Goal: Task Accomplishment & Management: Use online tool/utility

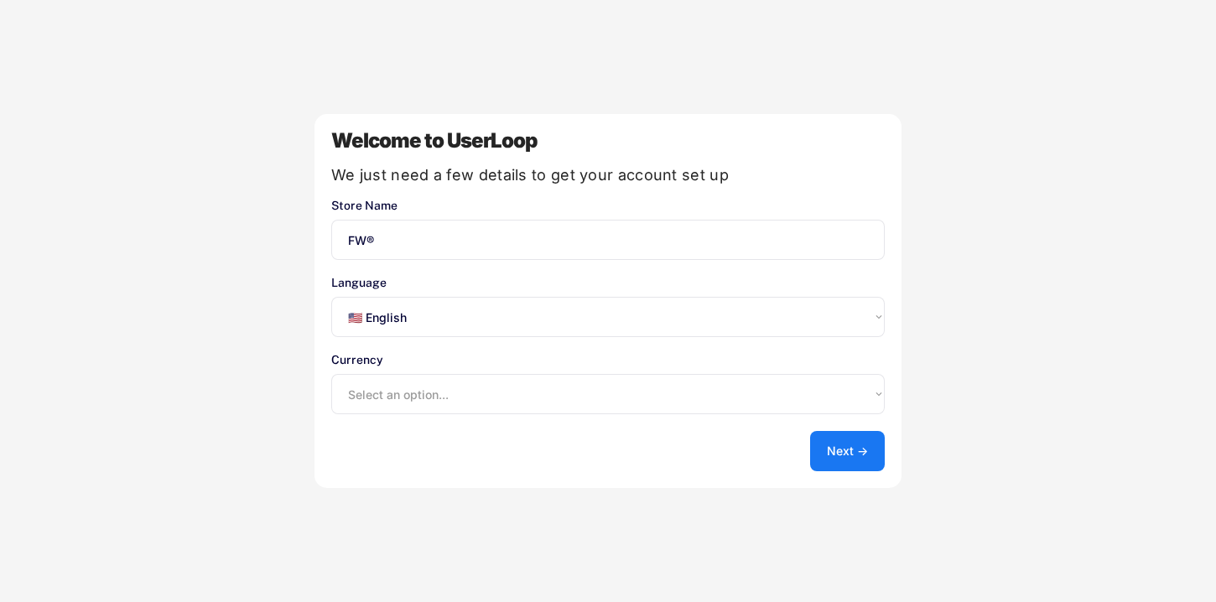
select select ""en""
select select ""1348695171700984260__LOOKUP__1635527639547x175194367885836100""
click at [856, 446] on button "Next →" at bounding box center [847, 451] width 75 height 40
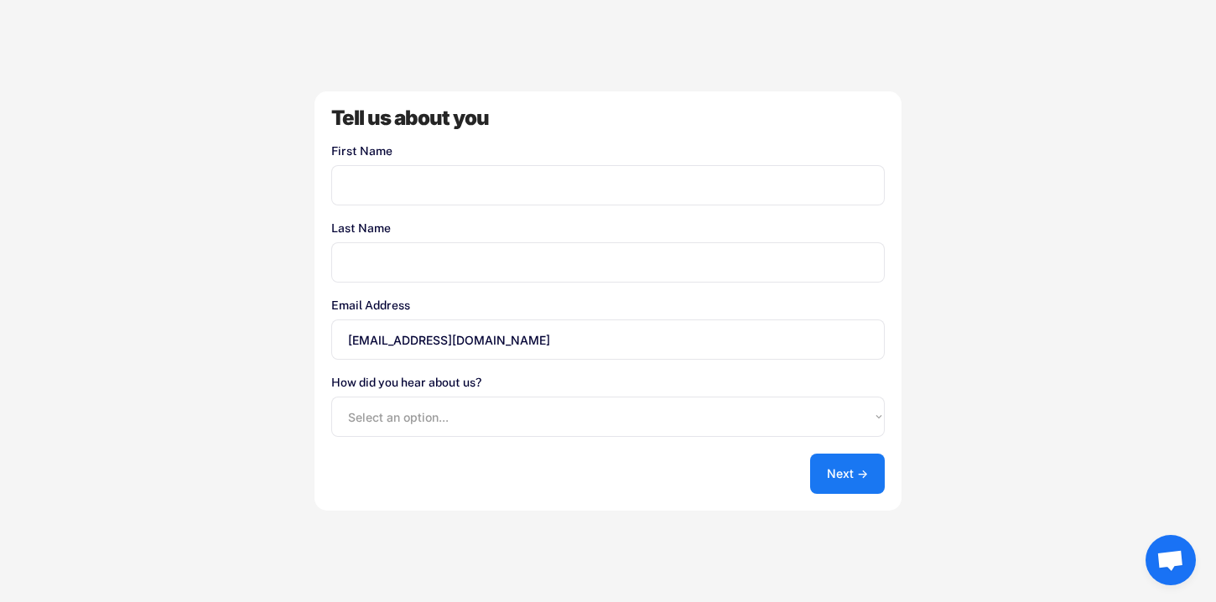
click at [607, 195] on input "input" at bounding box center [608, 185] width 554 height 40
type input "[PERSON_NAME]"
drag, startPoint x: 560, startPoint y: 263, endPoint x: 563, endPoint y: 253, distance: 9.6
click at [560, 263] on input "input" at bounding box center [608, 262] width 554 height 40
type input "Viktry"
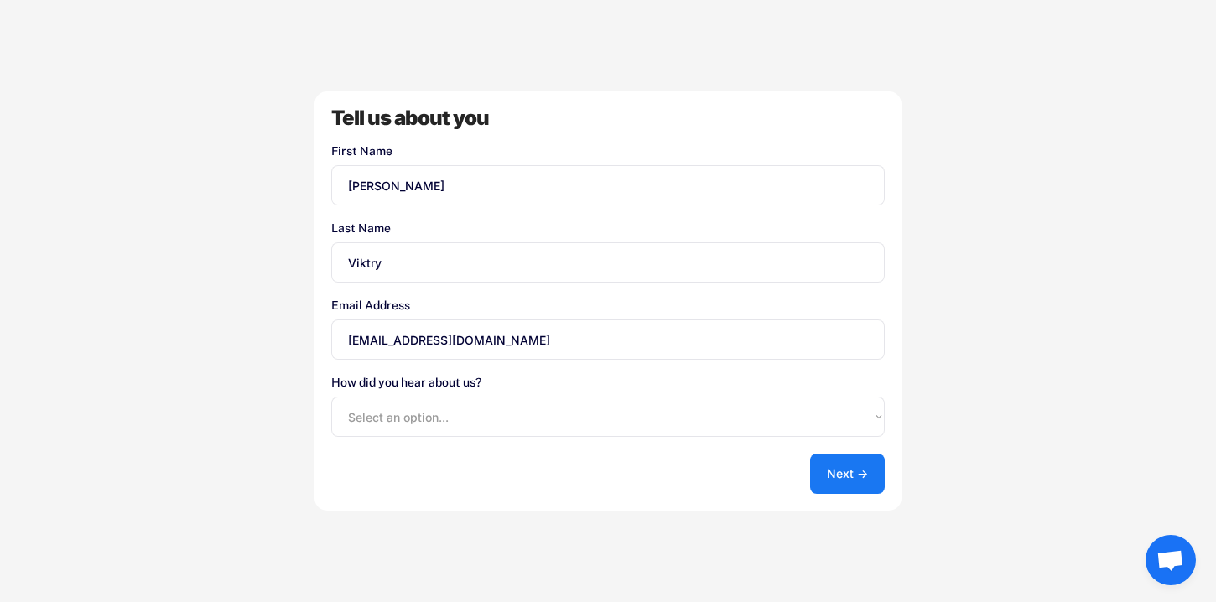
click at [737, 420] on select "Select an option... Shopify App Store Google UserLoop Blog Referred by a friend…" at bounding box center [608, 417] width 554 height 40
select select ""shopify_app_store""
click at [331, 397] on select "Select an option... Shopify App Store Google UserLoop Blog Referred by a friend…" at bounding box center [608, 417] width 554 height 40
click at [845, 473] on button "Next →" at bounding box center [847, 474] width 75 height 40
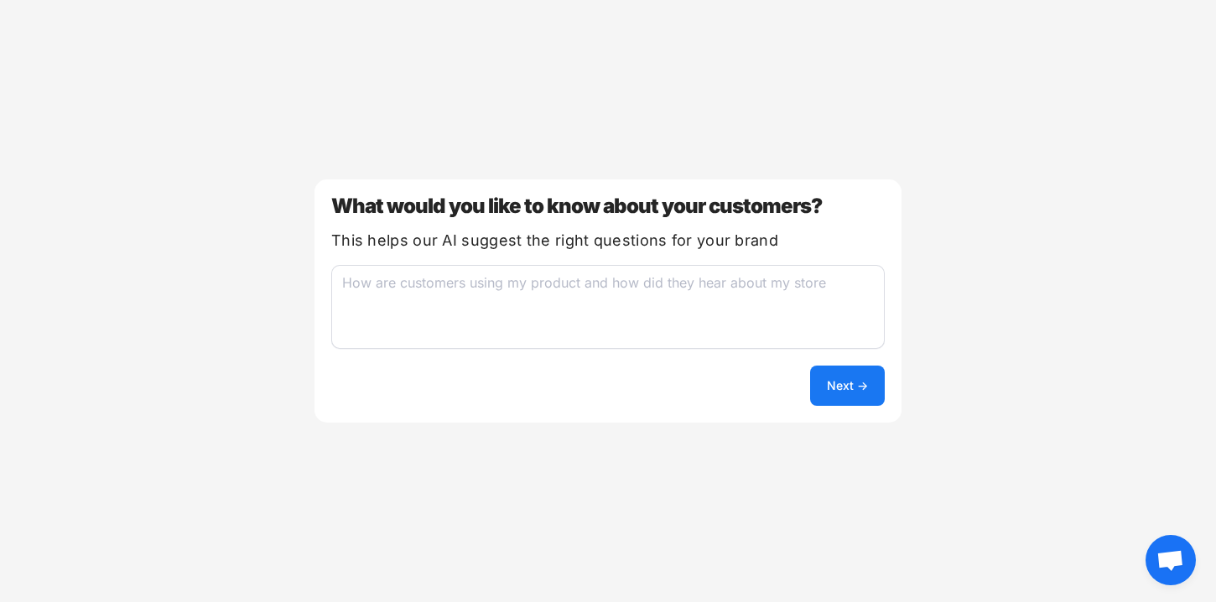
click at [736, 302] on textarea at bounding box center [608, 307] width 554 height 84
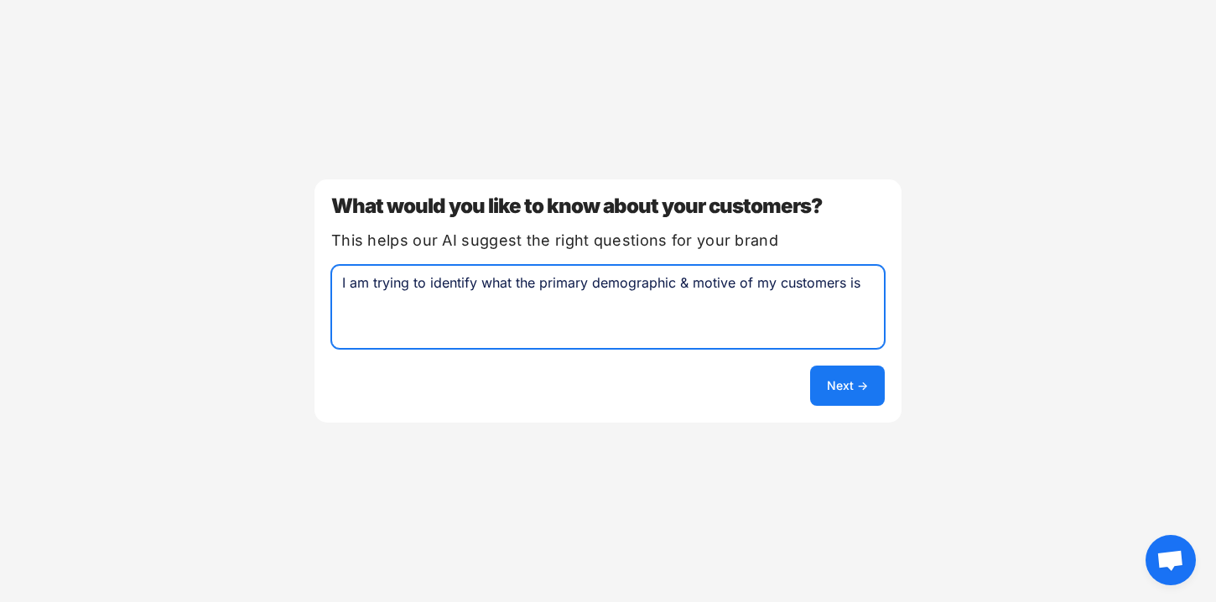
type textarea "I am trying to identify what the primary demographic & motive of my customers is"
click at [852, 375] on button "Next →" at bounding box center [847, 386] width 75 height 40
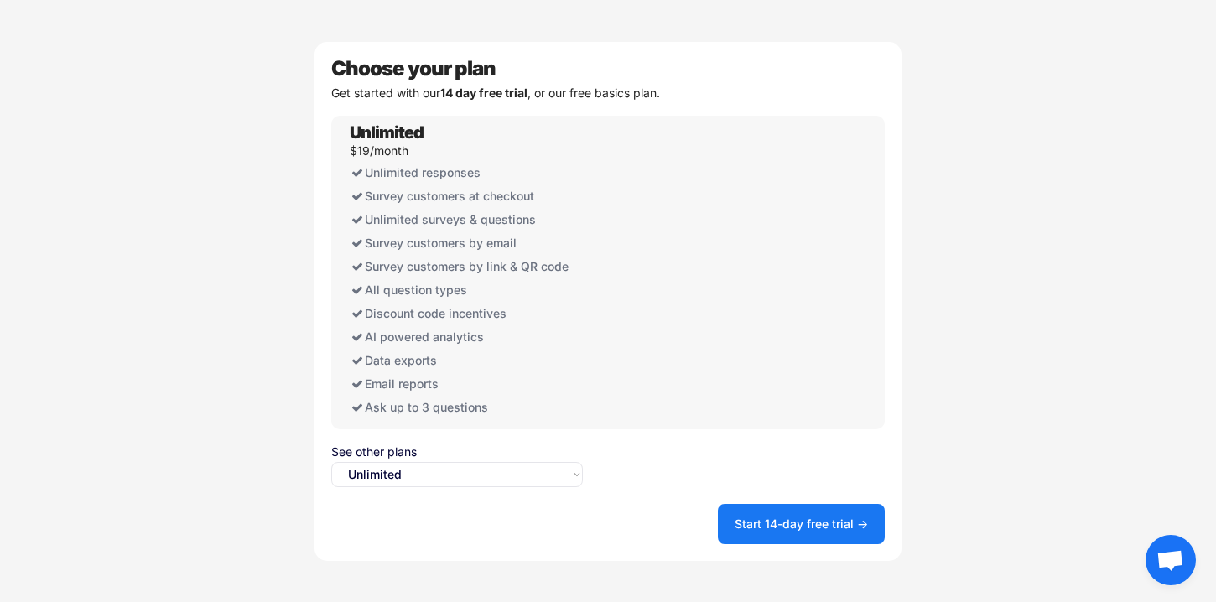
click at [570, 480] on select "Select an option... Unlimited Free" at bounding box center [457, 474] width 252 height 25
select select ""free0""
click at [331, 462] on select "Select an option... Unlimited Free" at bounding box center [457, 474] width 252 height 25
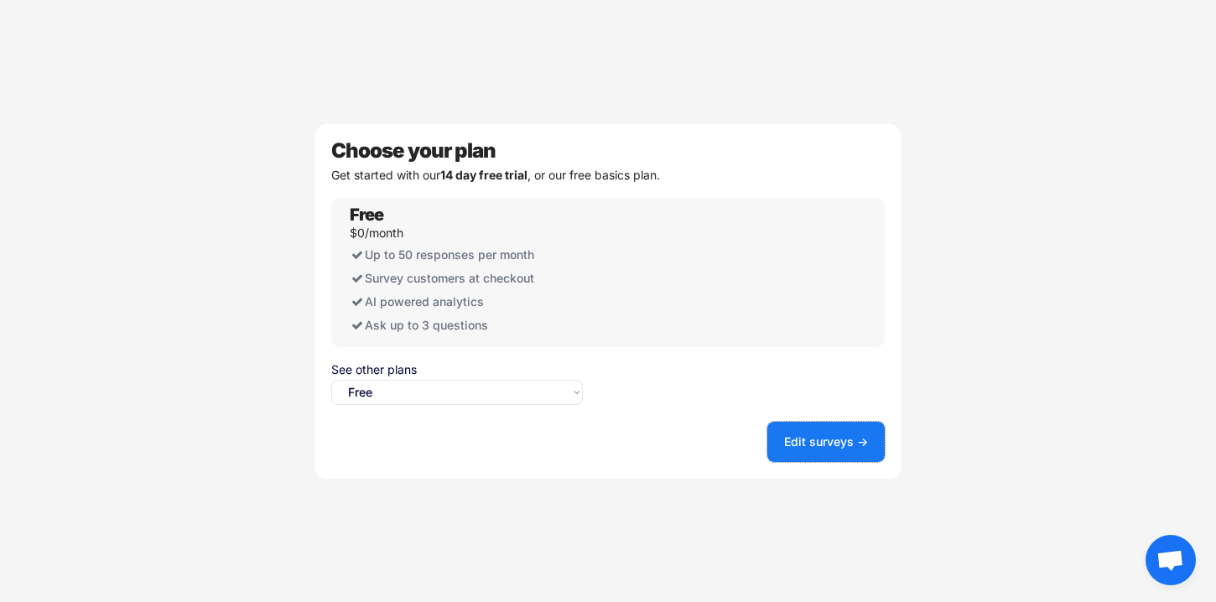
click at [804, 445] on button "Edit surveys →" at bounding box center [826, 442] width 117 height 40
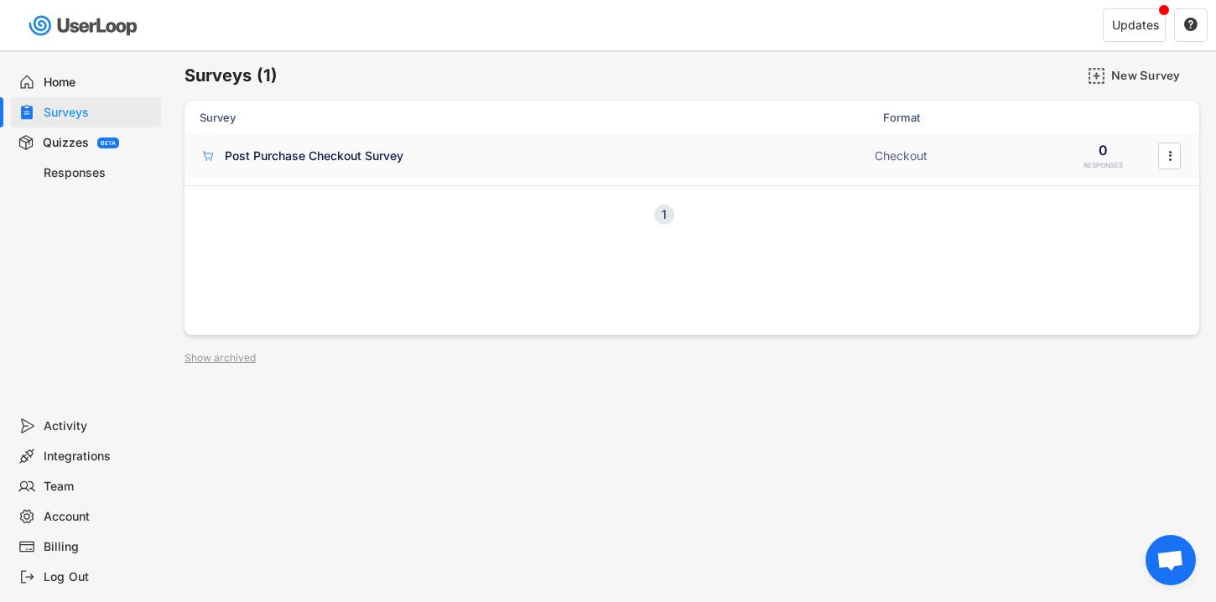
click at [360, 152] on div "Post Purchase Checkout Survey" at bounding box center [314, 156] width 179 height 17
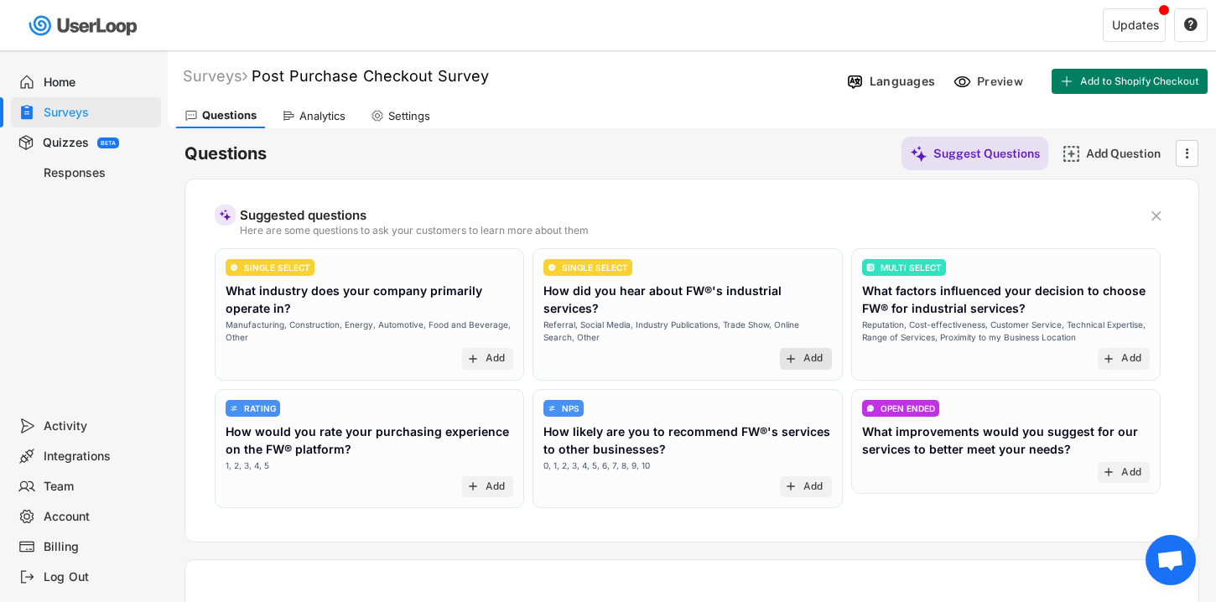
click at [800, 348] on div "add Add" at bounding box center [806, 359] width 52 height 22
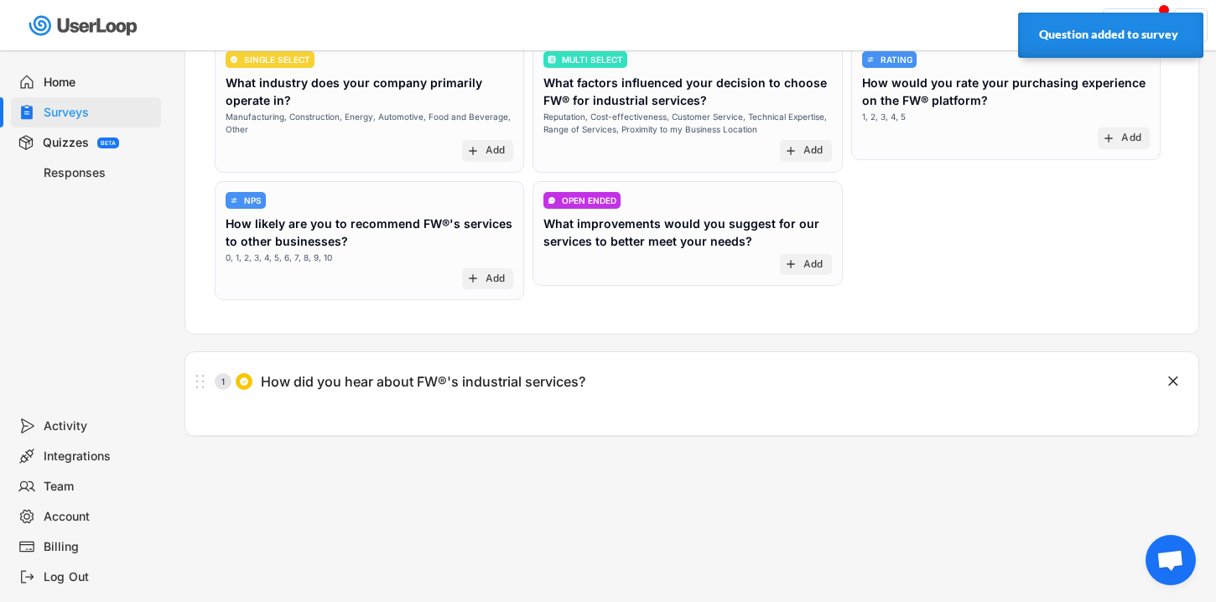
scroll to position [268, 0]
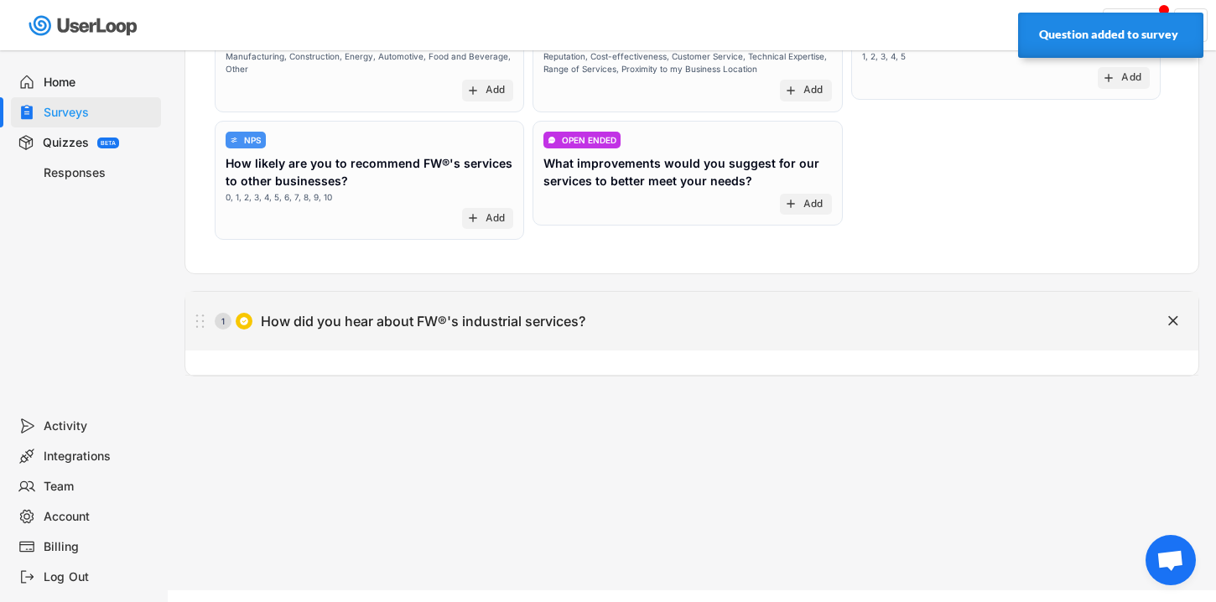
click at [539, 321] on div "How did you hear about FW®'s industrial services?" at bounding box center [423, 322] width 325 height 18
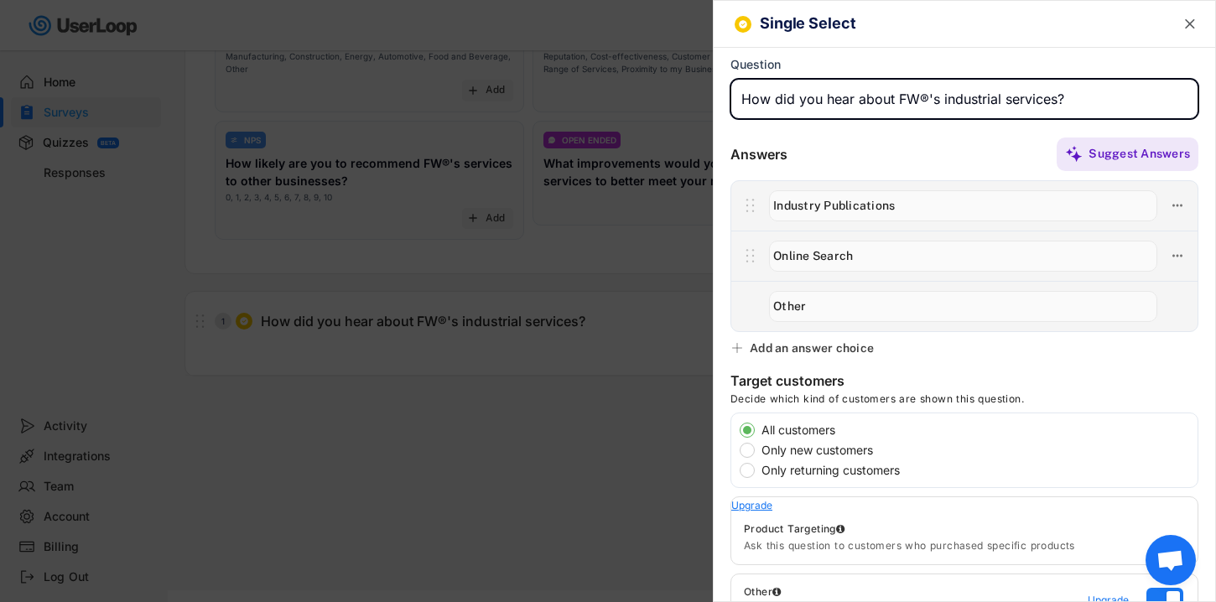
click at [946, 106] on input "input" at bounding box center [965, 99] width 468 height 40
paste input "Who best describes you?"
type input "Who best describes you?"
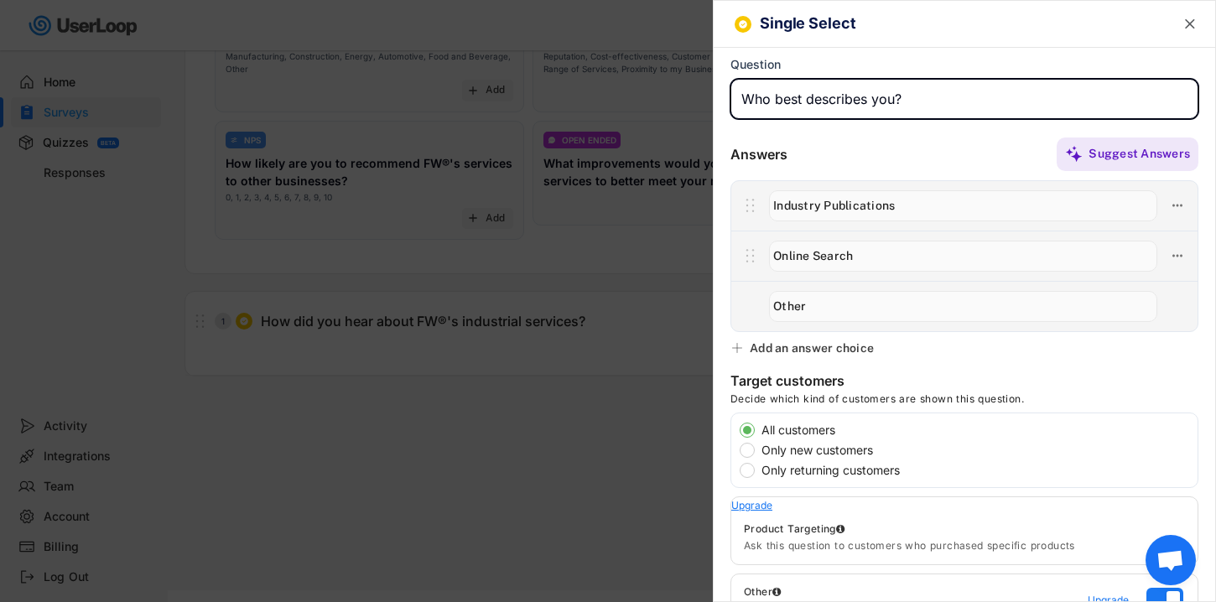
click at [934, 204] on input "input" at bounding box center [963, 205] width 388 height 31
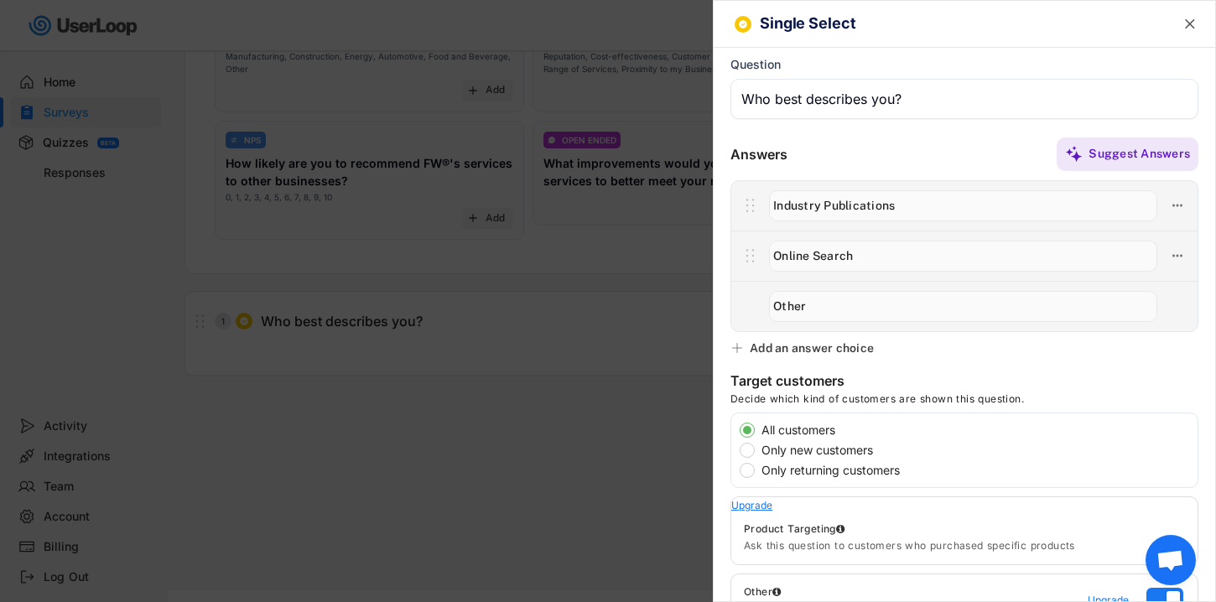
click at [934, 204] on input "input" at bounding box center [963, 205] width 388 height 31
paste input "Male, 18–24"
type input "Male, 18–24"
click at [989, 253] on input "input" at bounding box center [963, 256] width 388 height 31
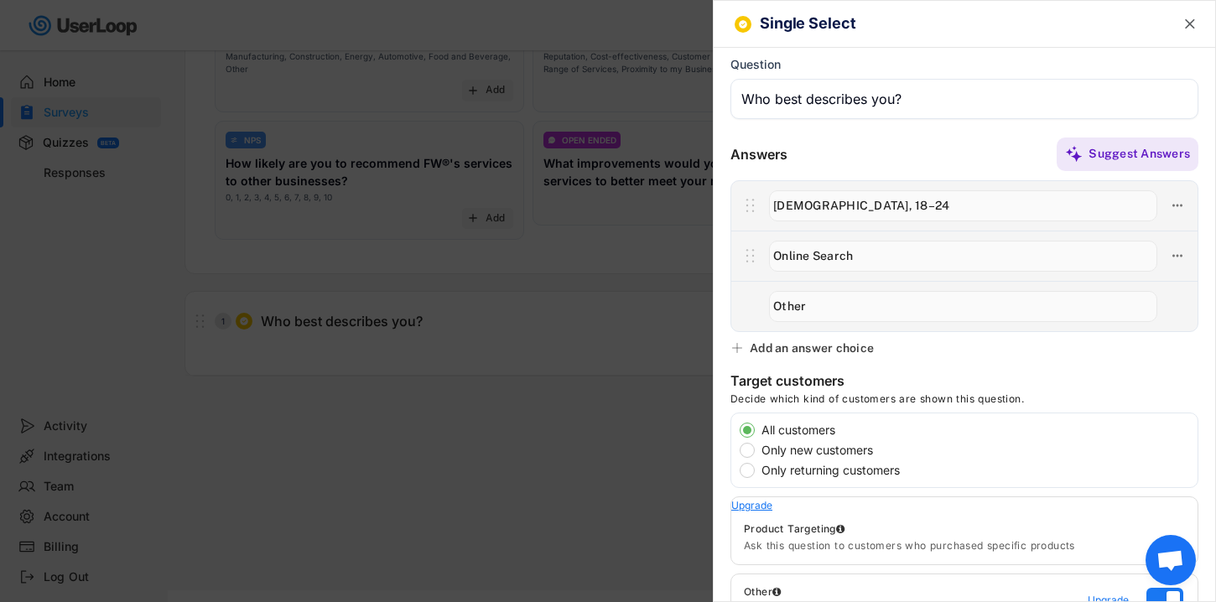
drag, startPoint x: 862, startPoint y: 256, endPoint x: 761, endPoint y: 252, distance: 101.6
click at [761, 254] on div at bounding box center [963, 255] width 405 height 35
paste input "Male, 25–34"
type input "Male, 25–34"
drag, startPoint x: 821, startPoint y: 301, endPoint x: 758, endPoint y: 297, distance: 63.1
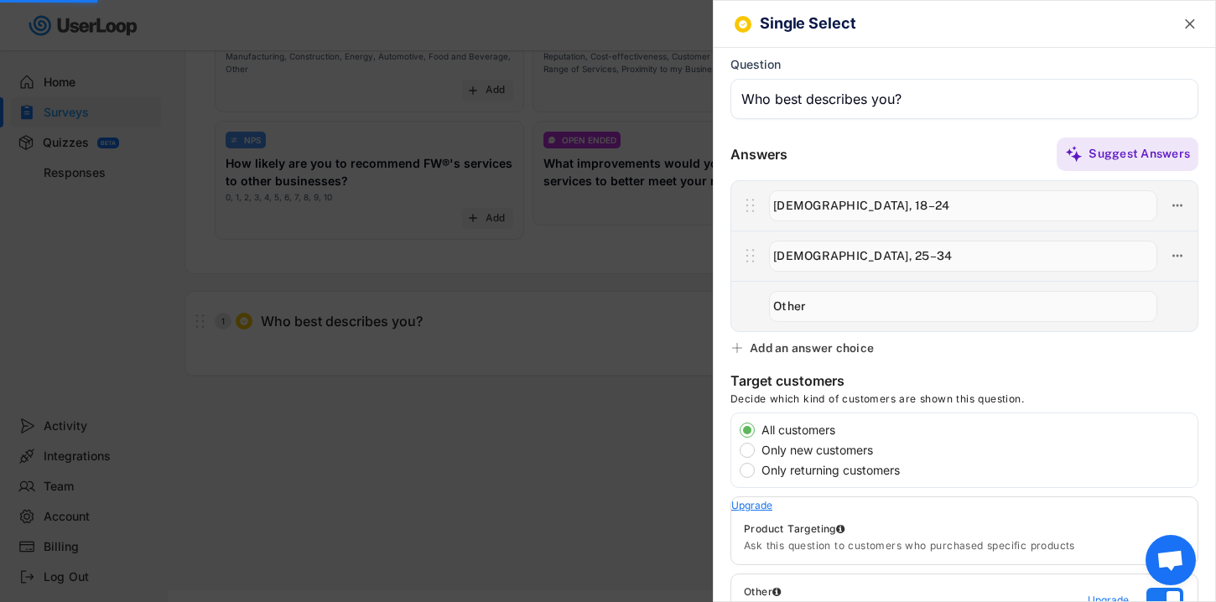
click at [759, 297] on div at bounding box center [965, 306] width 466 height 50
click at [794, 347] on div "Add an answer choice" at bounding box center [812, 348] width 124 height 15
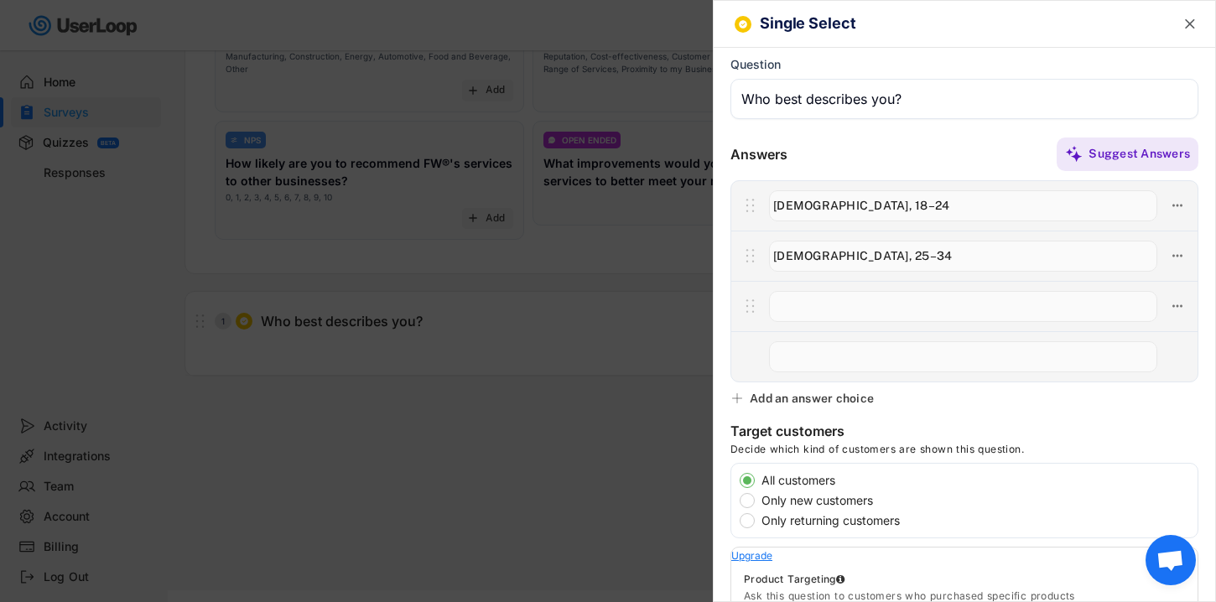
paste input "Male, 35+"
type input "Male, 35+"
click at [795, 360] on input "input" at bounding box center [963, 356] width 388 height 31
click at [799, 408] on div "Single Select  Question Answers Suggest Answers Add an answer choice Target cu…" at bounding box center [964, 301] width 503 height 602
click at [801, 405] on div "Add an answer choice" at bounding box center [812, 398] width 124 height 15
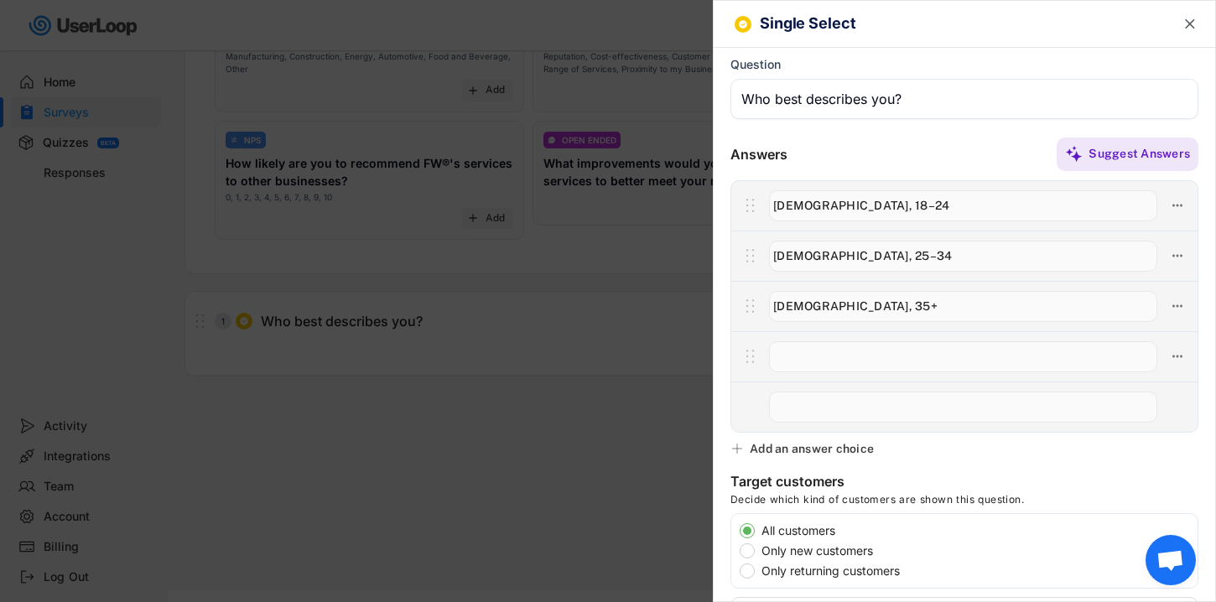
click at [801, 450] on div "Add an answer choice" at bounding box center [812, 448] width 124 height 15
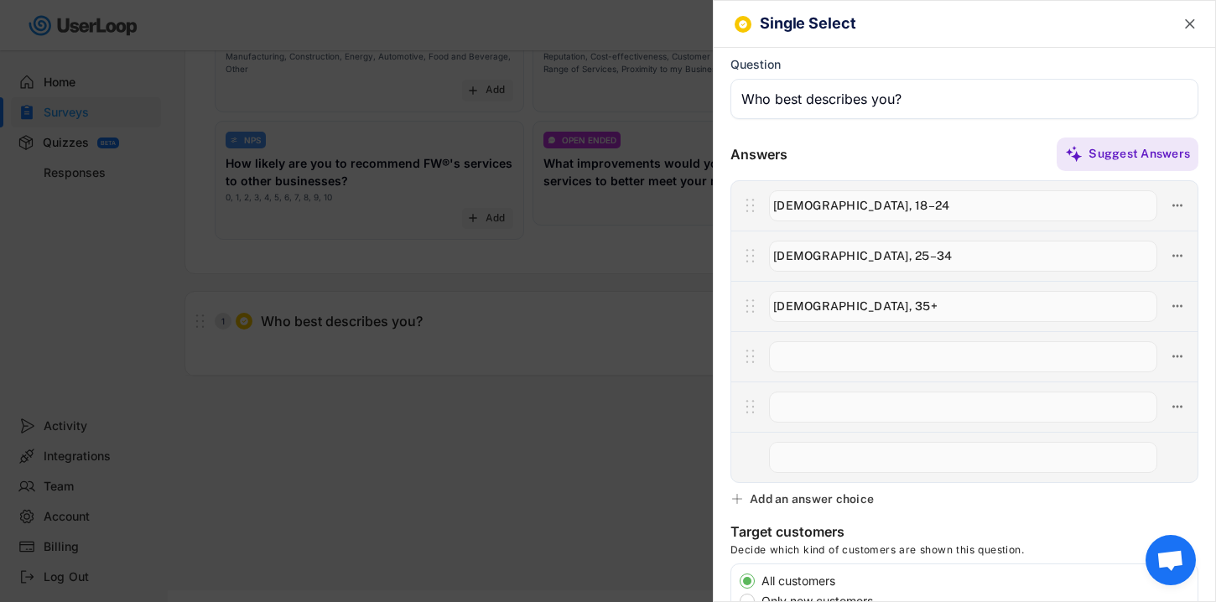
click at [803, 502] on div "Add an answer choice" at bounding box center [812, 499] width 124 height 15
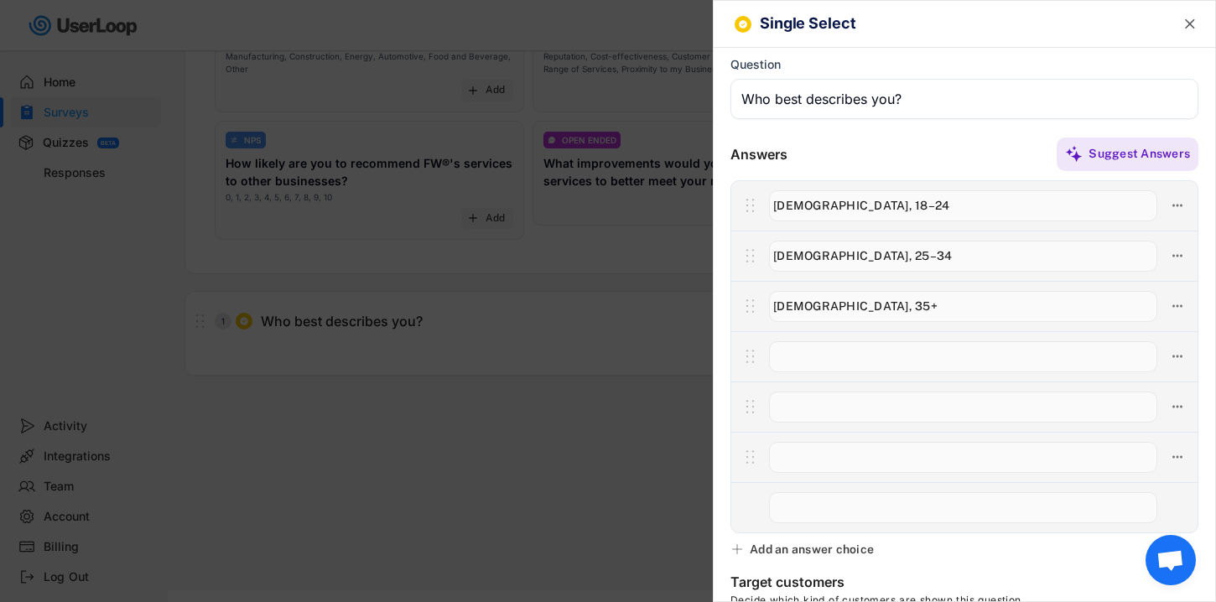
click at [804, 365] on input "input" at bounding box center [963, 356] width 388 height 31
paste input "Female, 18–24"
type input "Female, 18–24"
click at [813, 414] on input "input" at bounding box center [963, 407] width 388 height 31
paste input "Female, 25–34"
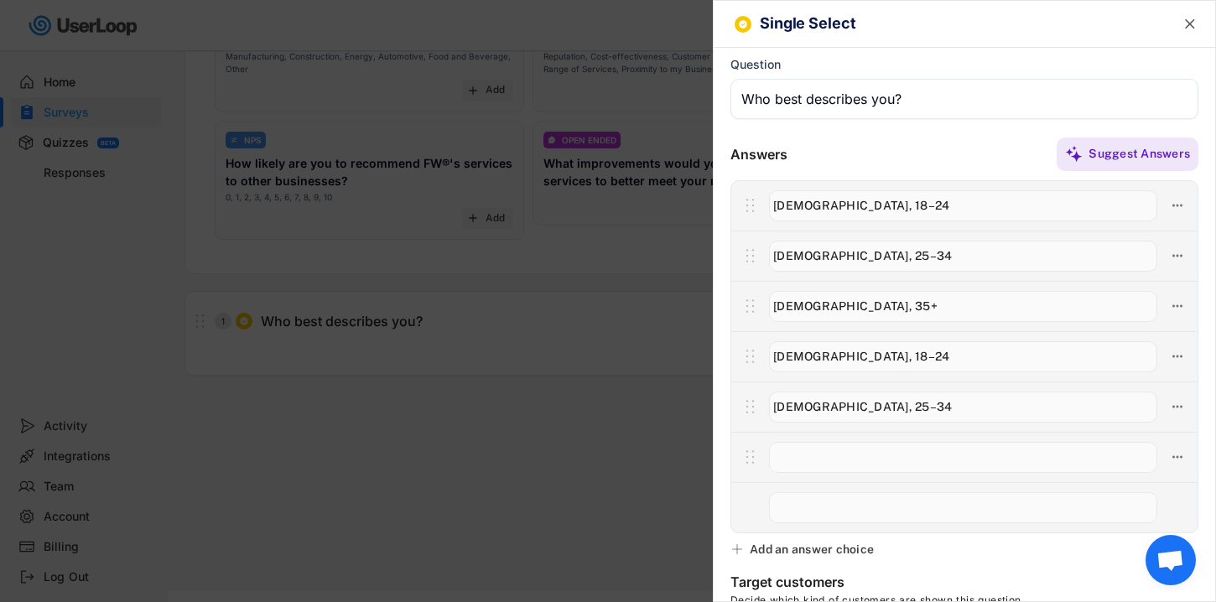
type input "Female, 25–34"
click at [878, 461] on input "input" at bounding box center [963, 457] width 388 height 31
paste input "Female, 35+"
type input "Female, 35+"
click at [737, 506] on div at bounding box center [965, 507] width 466 height 50
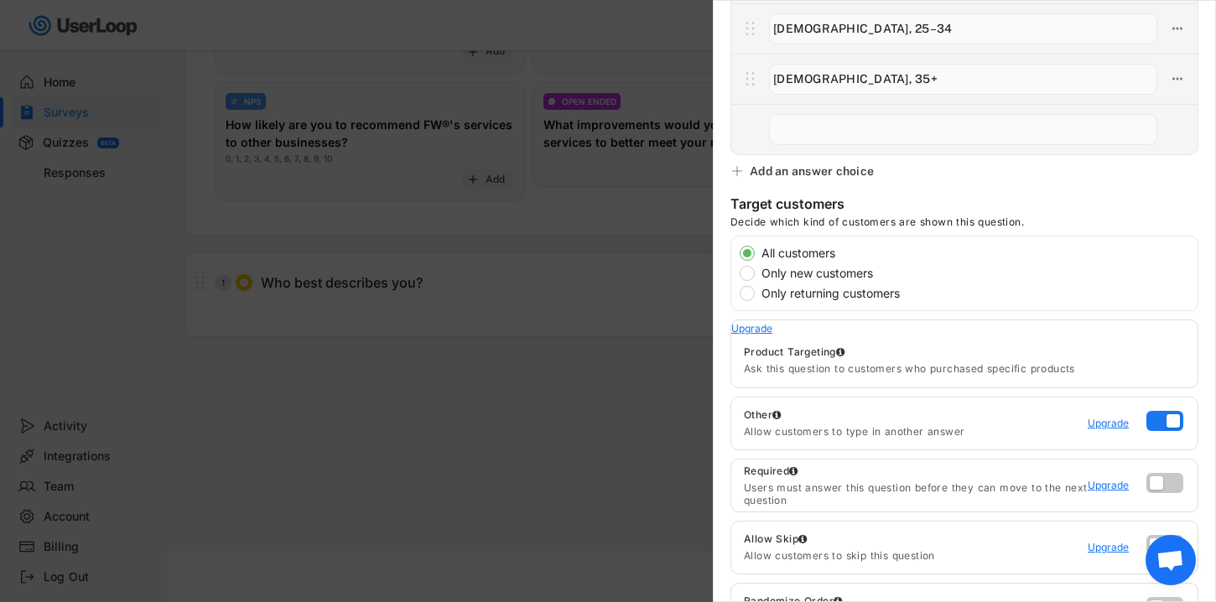
scroll to position [0, 0]
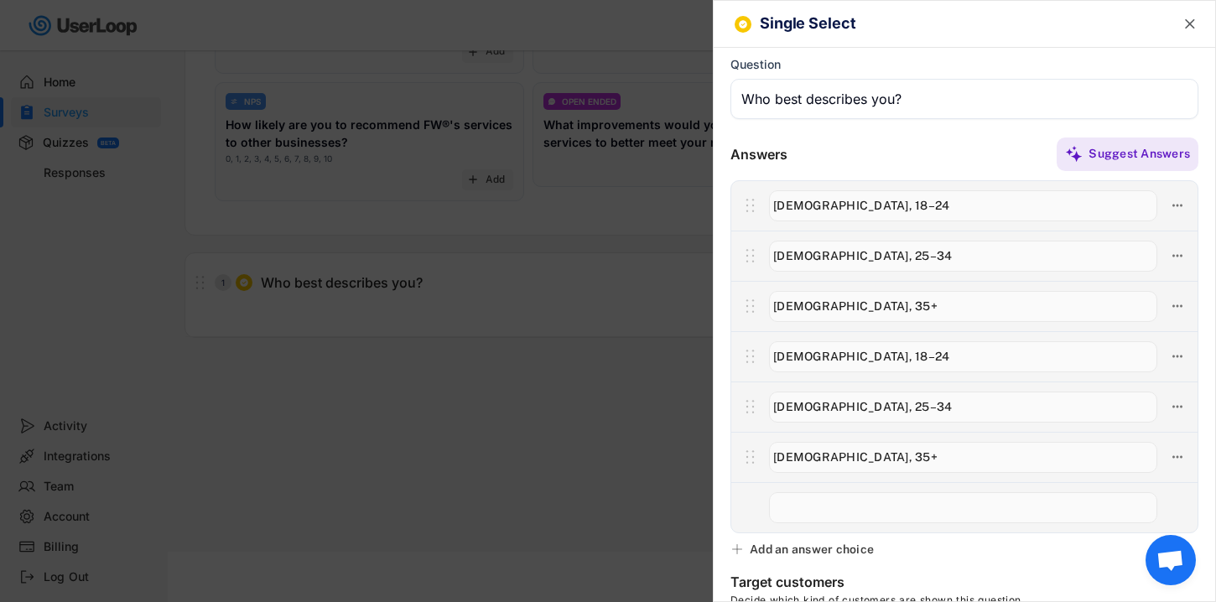
click at [982, 123] on div "Question" at bounding box center [965, 92] width 468 height 70
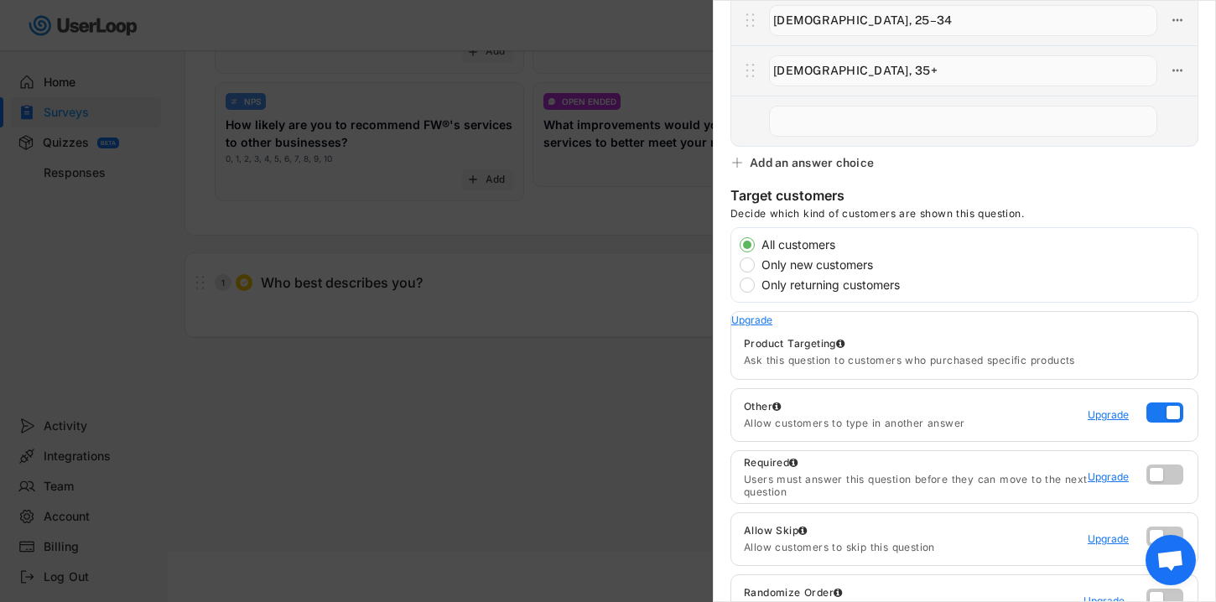
scroll to position [658, 0]
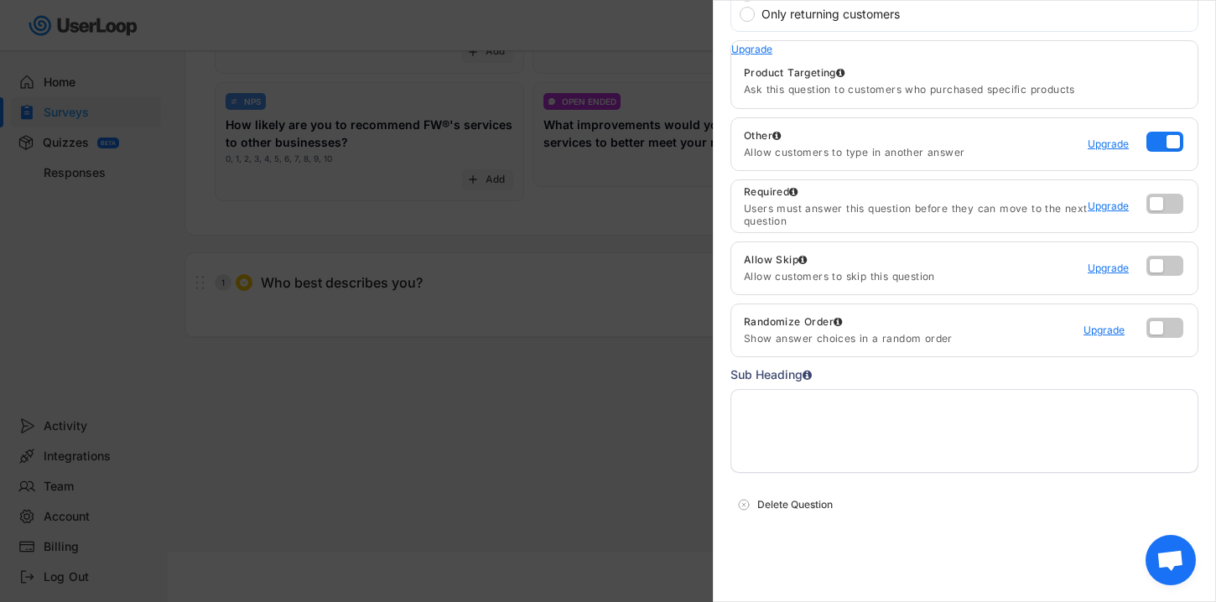
click at [1173, 558] on span "Open chat" at bounding box center [1171, 561] width 28 height 23
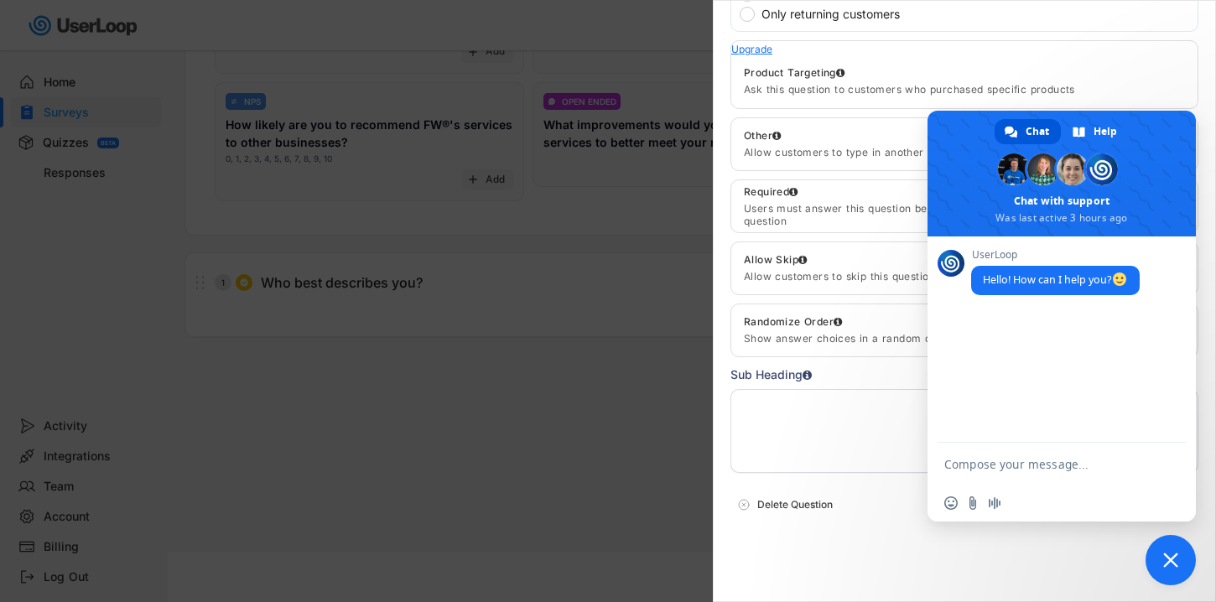
click at [1173, 558] on span "Close chat" at bounding box center [1171, 560] width 15 height 15
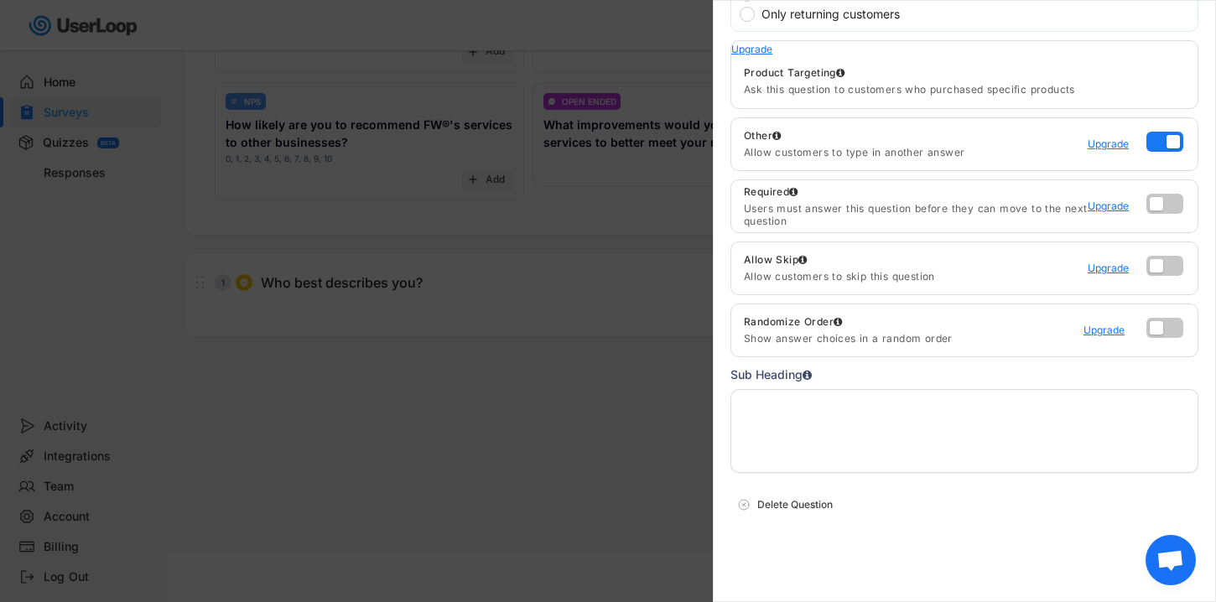
scroll to position [0, 0]
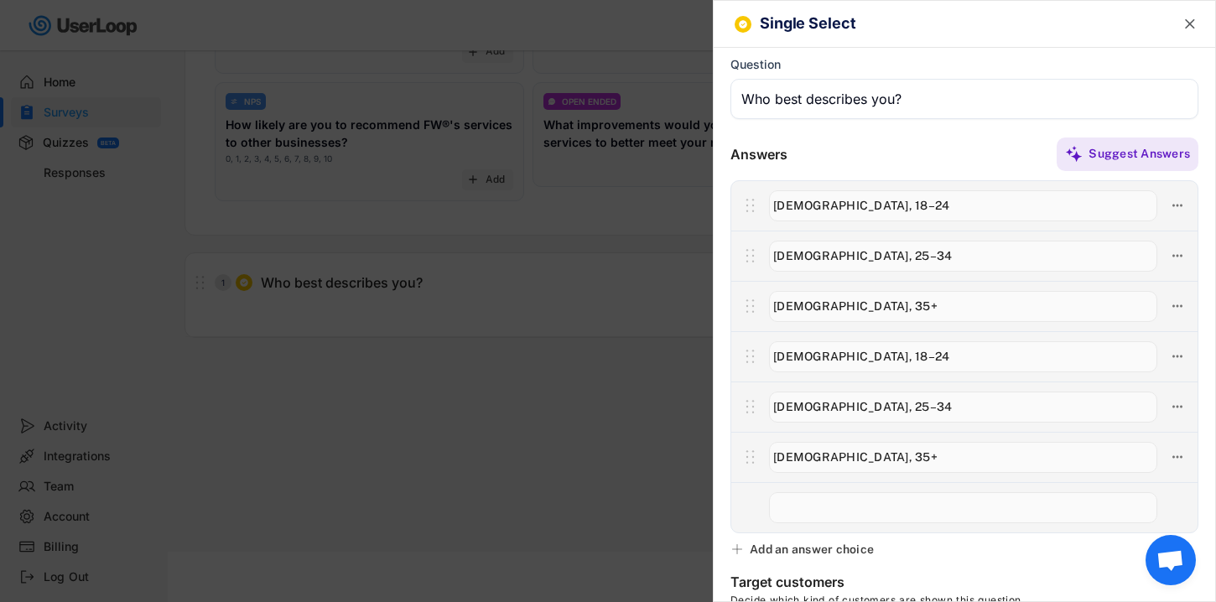
click at [1182, 24] on icon "" at bounding box center [1190, 24] width 17 height 17
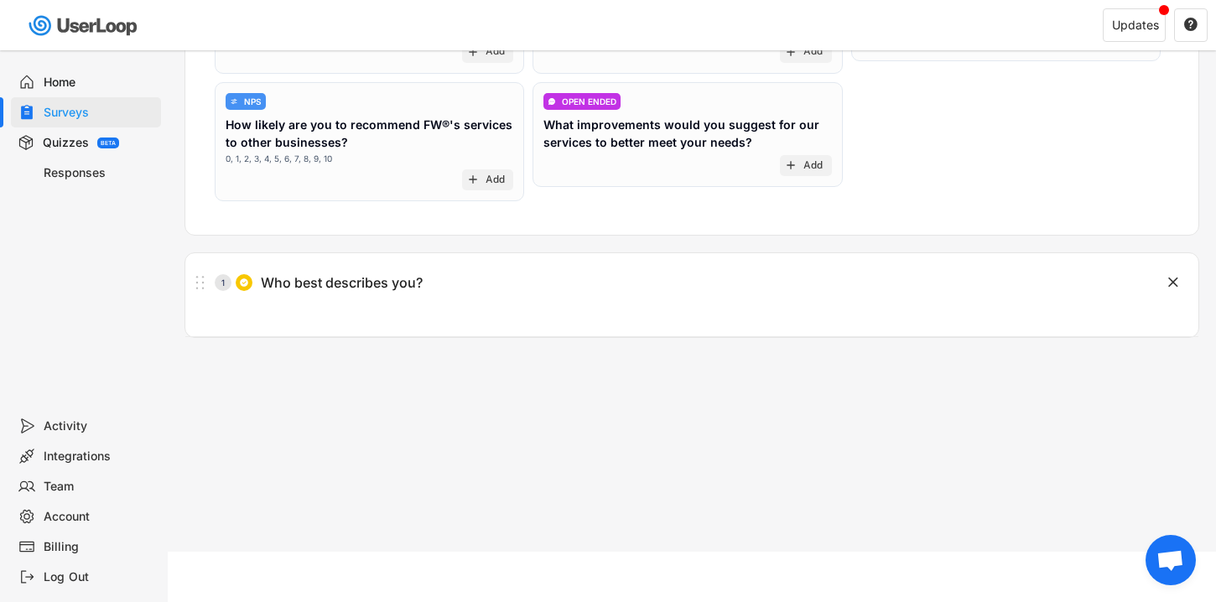
click at [855, 341] on div "Surveys Post Purchase Checkout Survey Languages Preview Add to Shopify Checkout…" at bounding box center [692, 147] width 1049 height 809
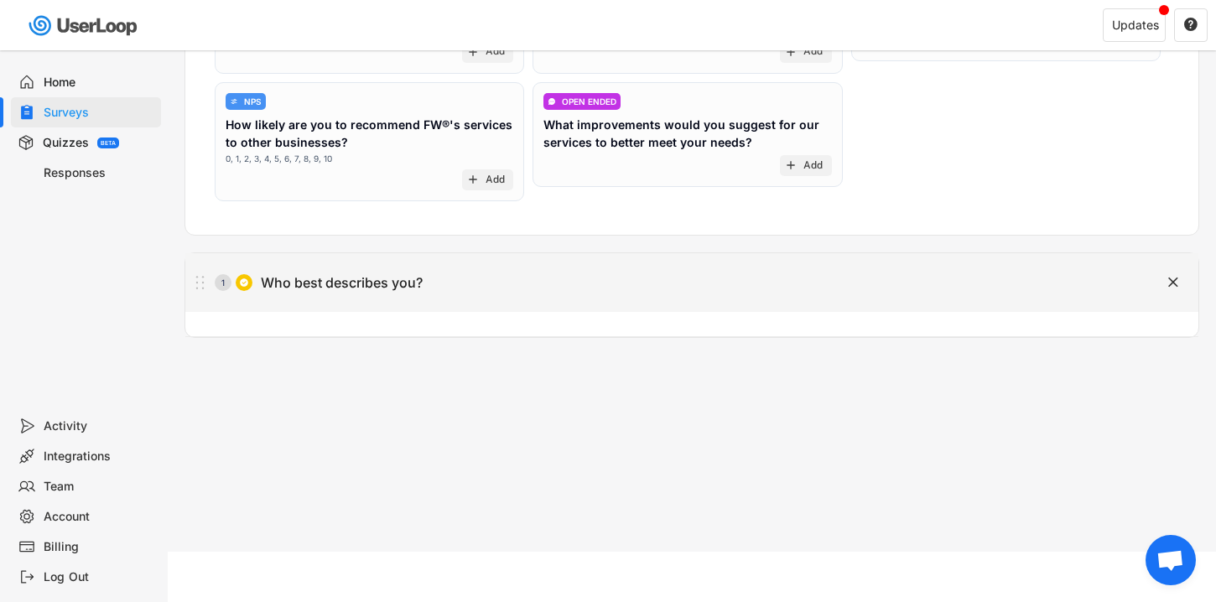
click at [875, 286] on div "1 Who best describes you?" at bounding box center [649, 283] width 929 height 34
type input "Who best describes you?"
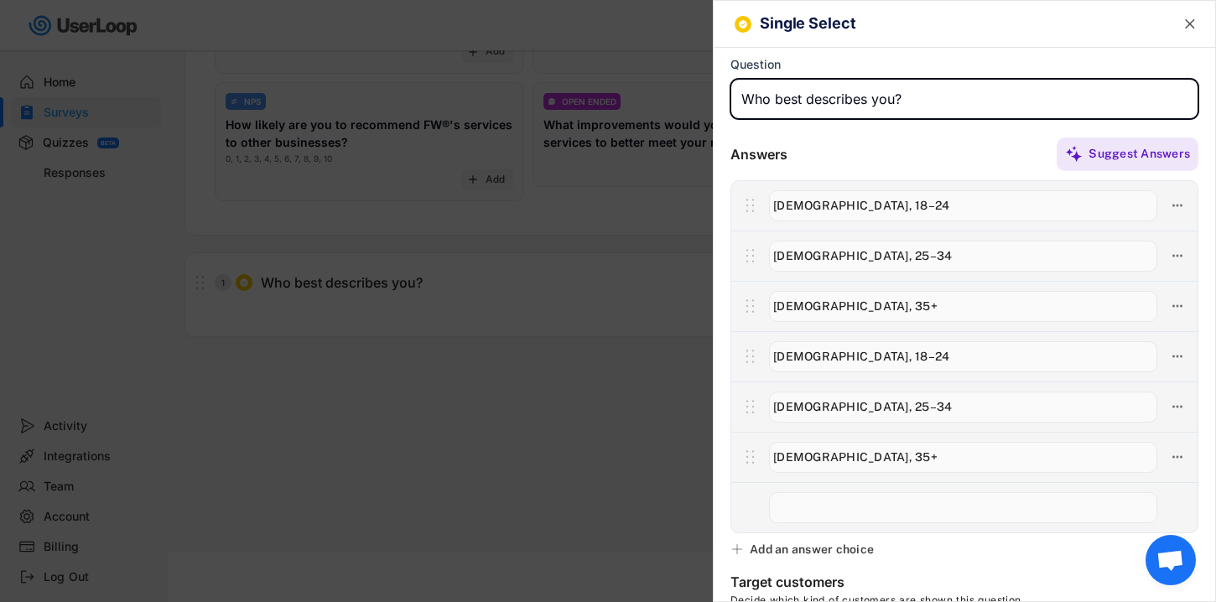
scroll to position [36, 0]
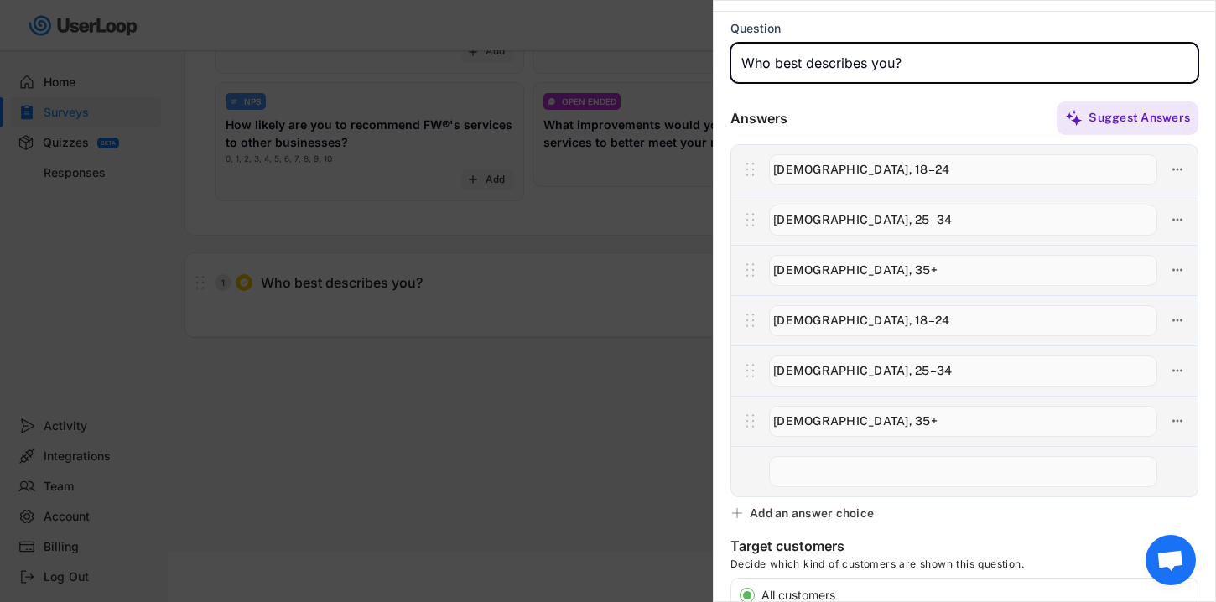
click at [518, 438] on div at bounding box center [608, 301] width 1216 height 602
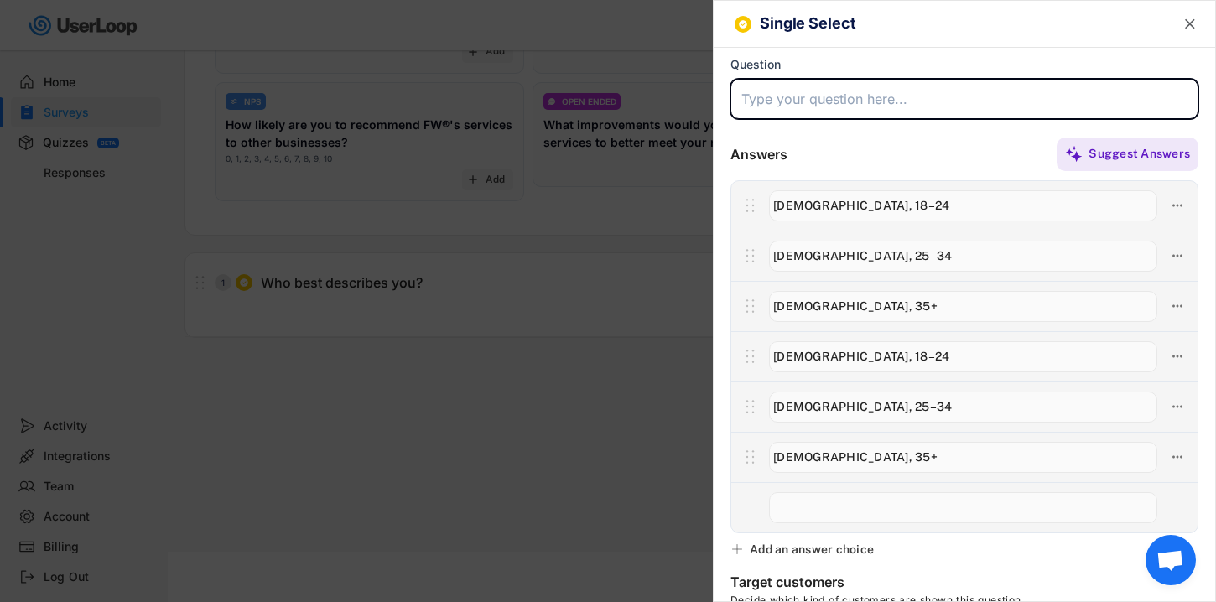
click at [518, 438] on div at bounding box center [608, 301] width 1216 height 602
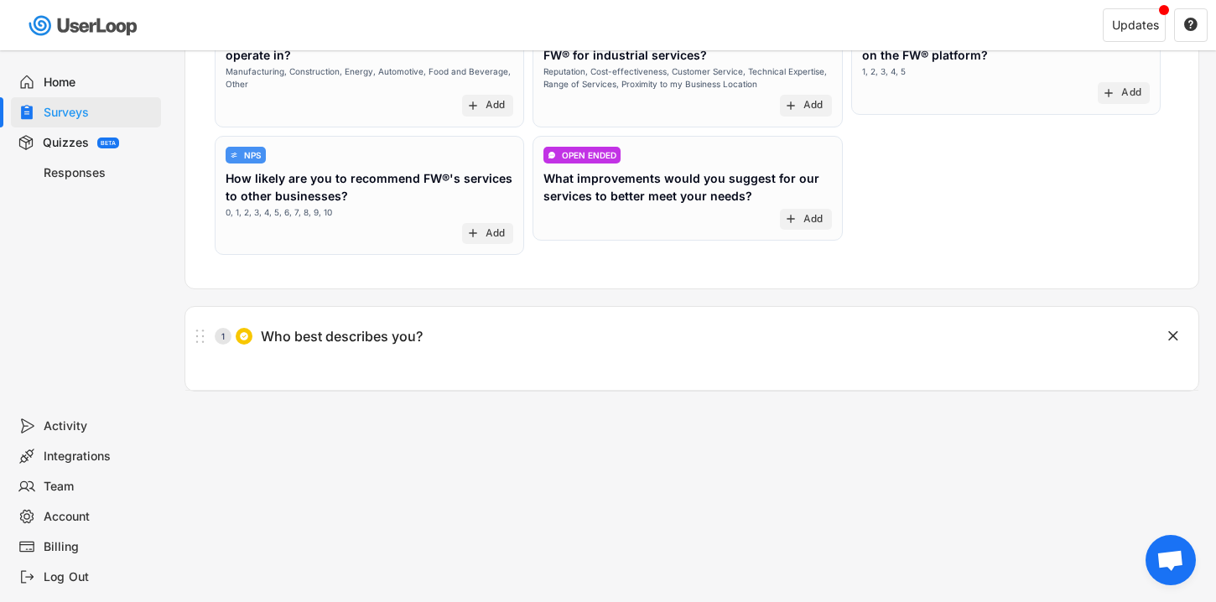
scroll to position [256, 0]
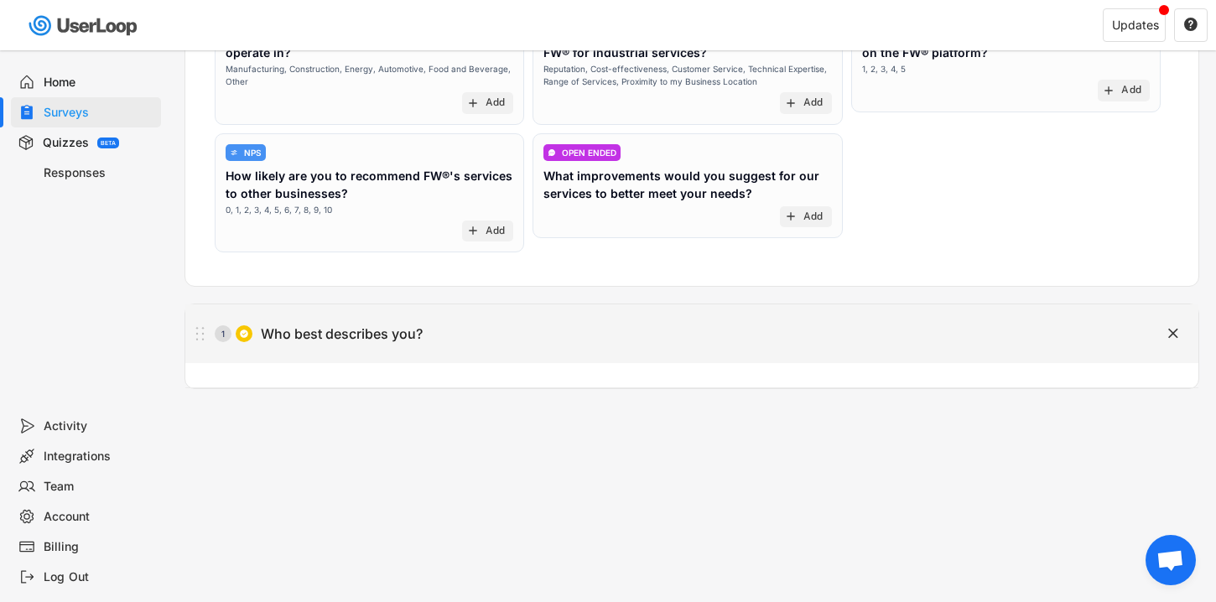
click at [206, 335] on icon at bounding box center [200, 333] width 21 height 25
type input "Who best describes you?"
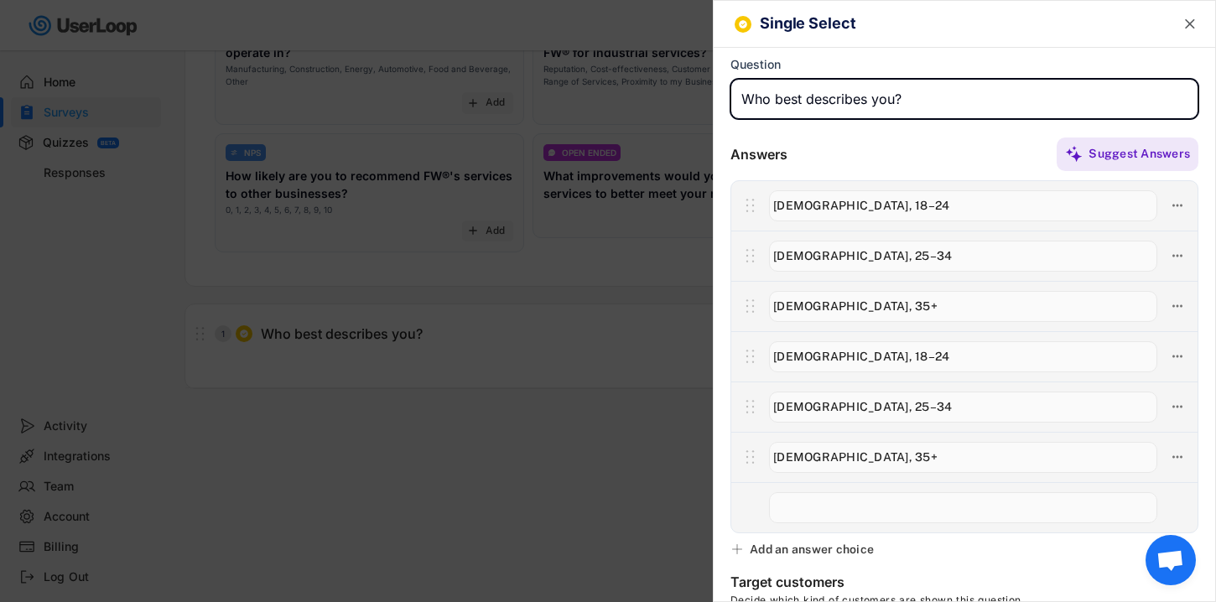
click at [231, 336] on div at bounding box center [608, 301] width 1216 height 602
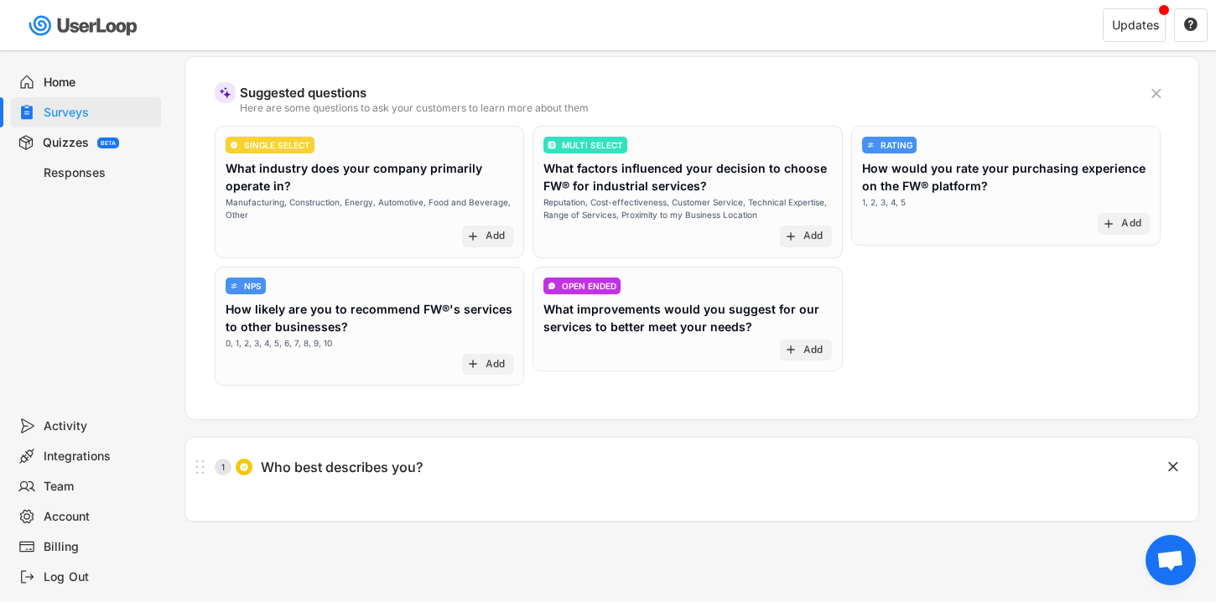
scroll to position [154, 0]
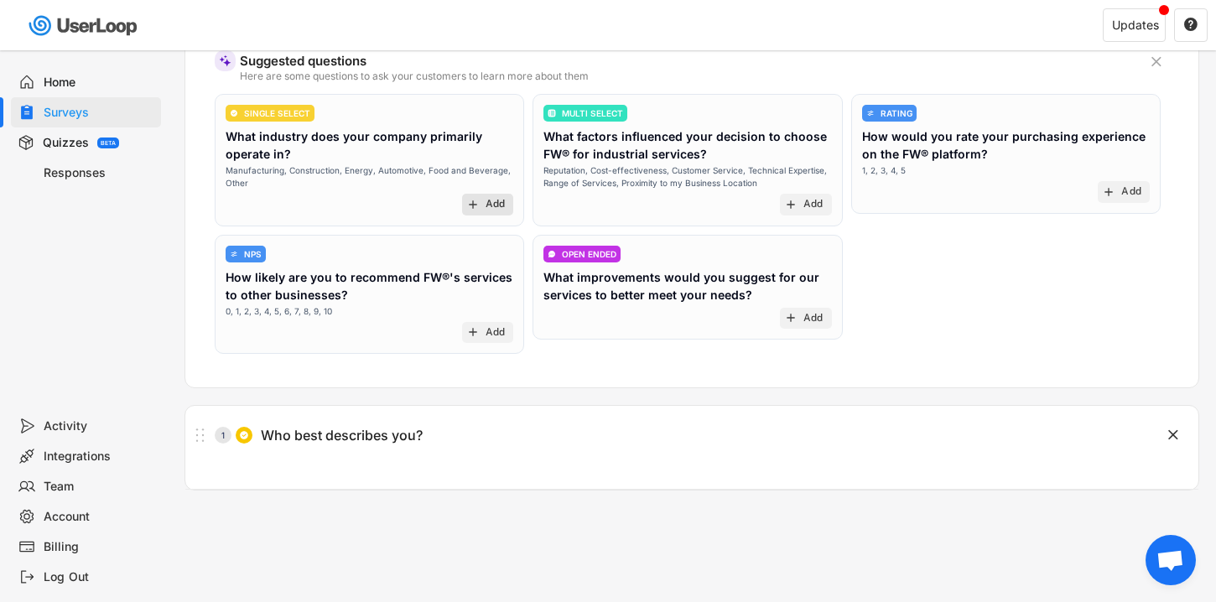
click at [502, 206] on div "Add" at bounding box center [496, 204] width 20 height 13
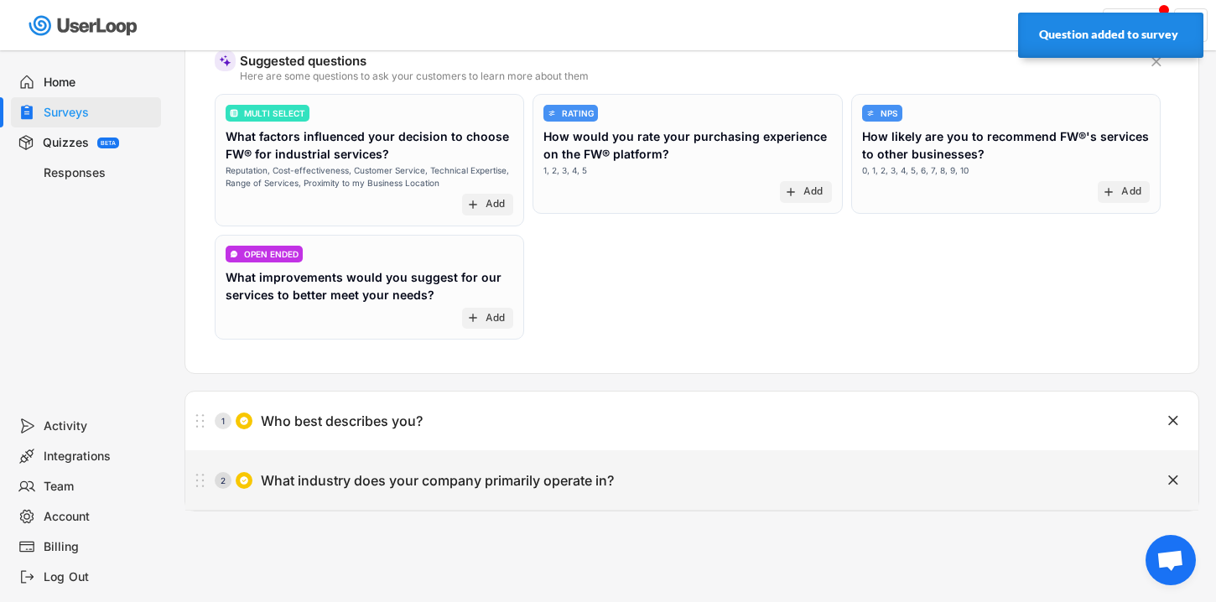
click at [517, 479] on div "What industry does your company primarily operate in?" at bounding box center [437, 481] width 353 height 18
type input "What industry does your company primarily operate in?"
type input "Manufacturing"
type input "Other"
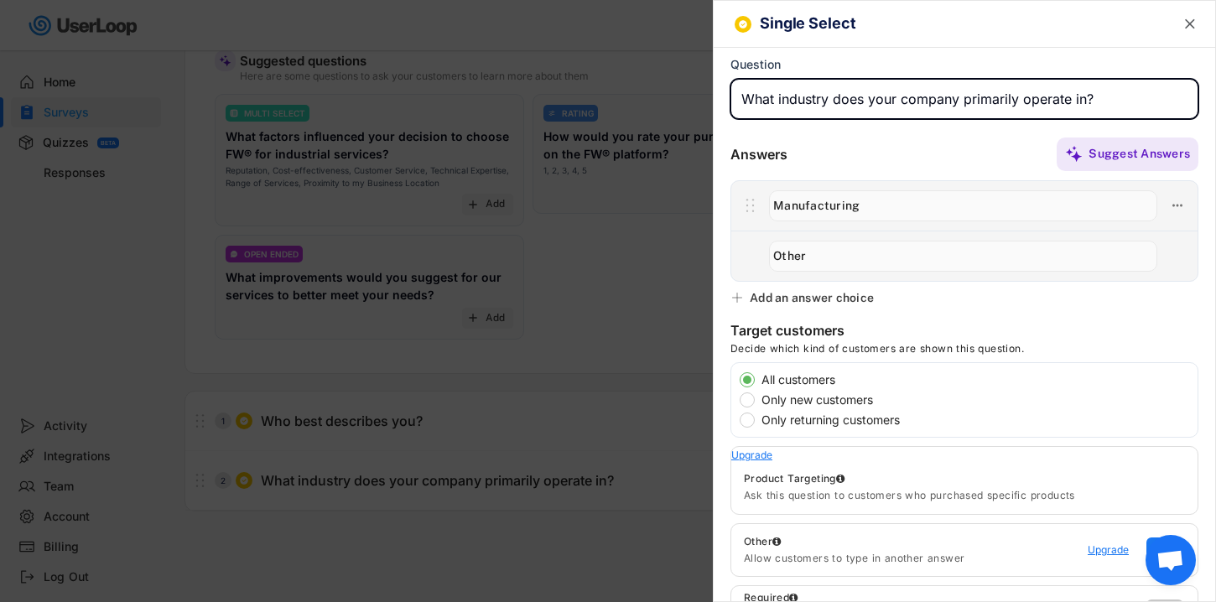
click at [867, 107] on input "input" at bounding box center [965, 99] width 468 height 40
paste input "What made you decide to shop with us today?"
type input "What made you decide to shop with us today?"
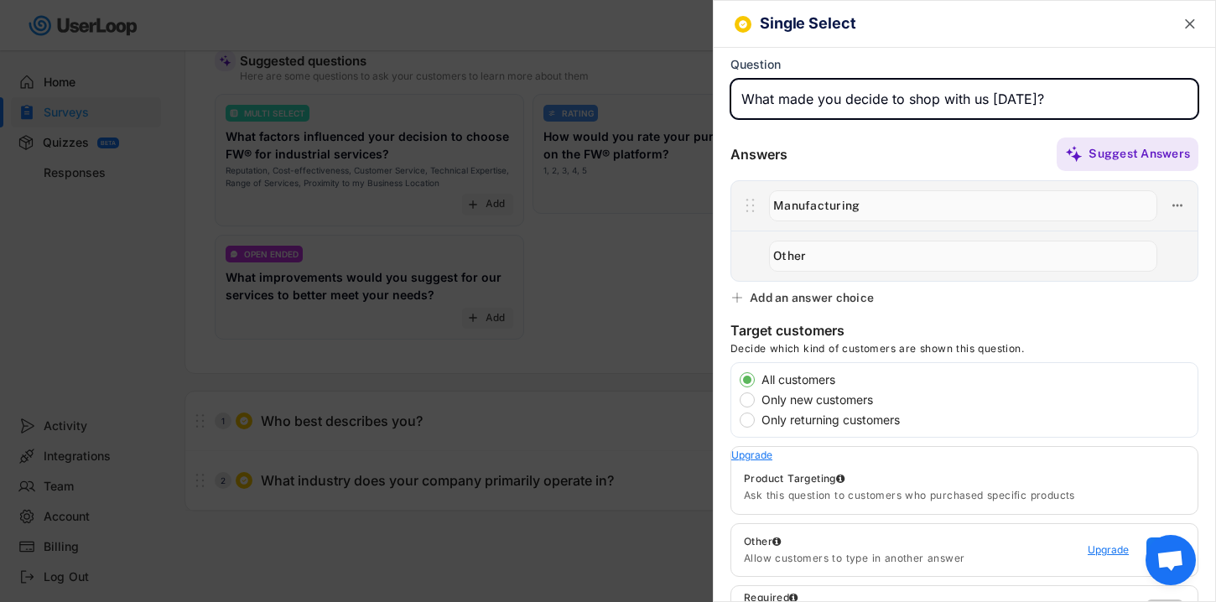
click at [874, 213] on input "input" at bounding box center [963, 205] width 388 height 31
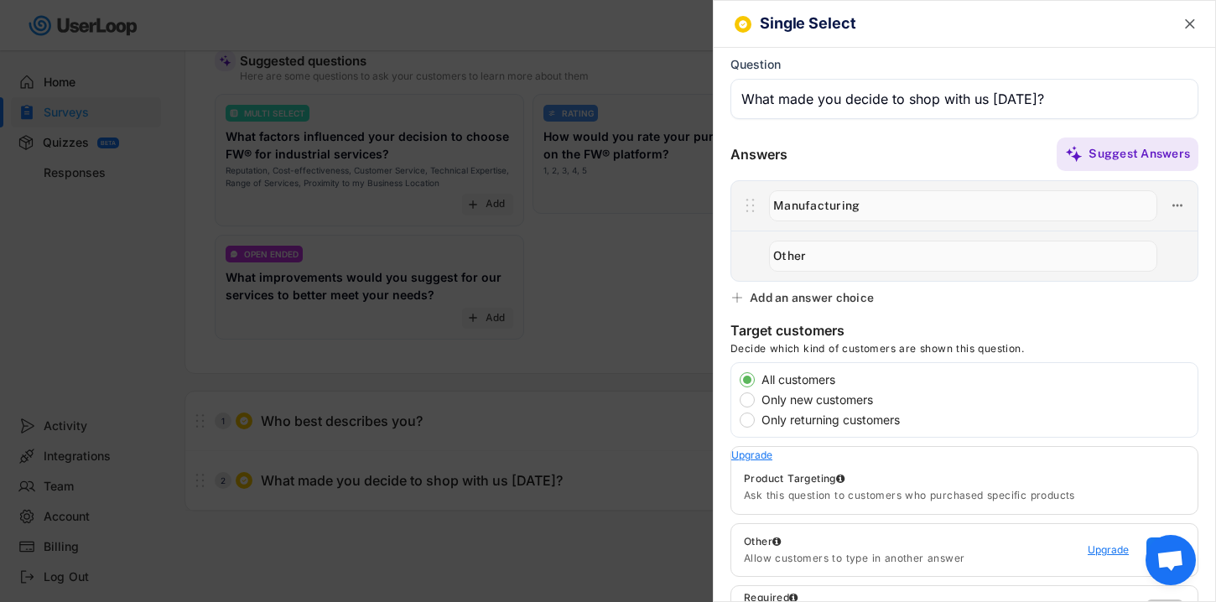
click at [870, 216] on input "input" at bounding box center [963, 205] width 388 height 31
paste input "Wanted the look of luxury without paying $30K+"
type input "Wanted the look of luxury without paying $30K+"
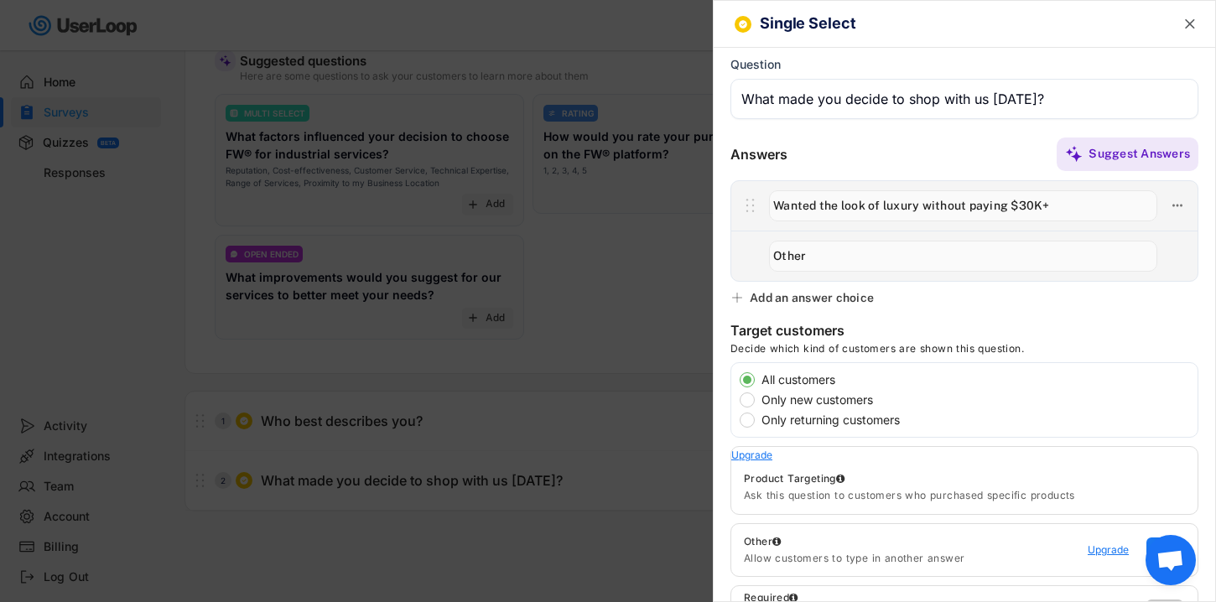
click at [784, 306] on div "Single Select  Question Answers Suggest Answers Add an answer choice Target cu…" at bounding box center [964, 301] width 503 height 602
click at [789, 305] on div "Add an answer choice" at bounding box center [812, 297] width 124 height 15
click at [795, 298] on div "Add an answer choice" at bounding box center [812, 297] width 124 height 15
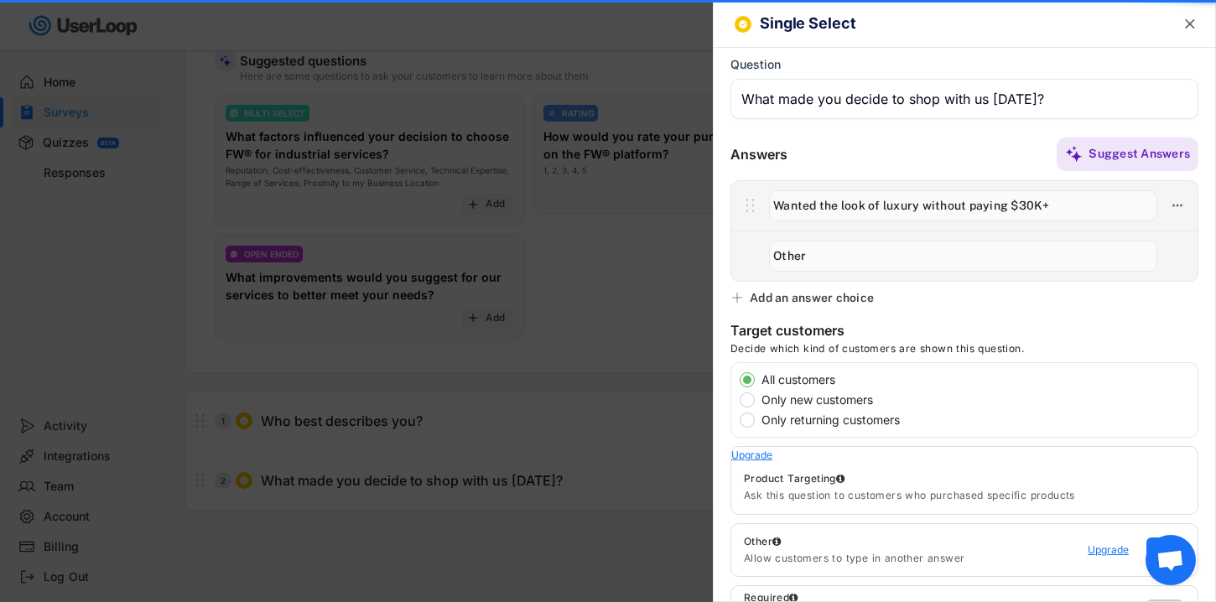
type input "Other"
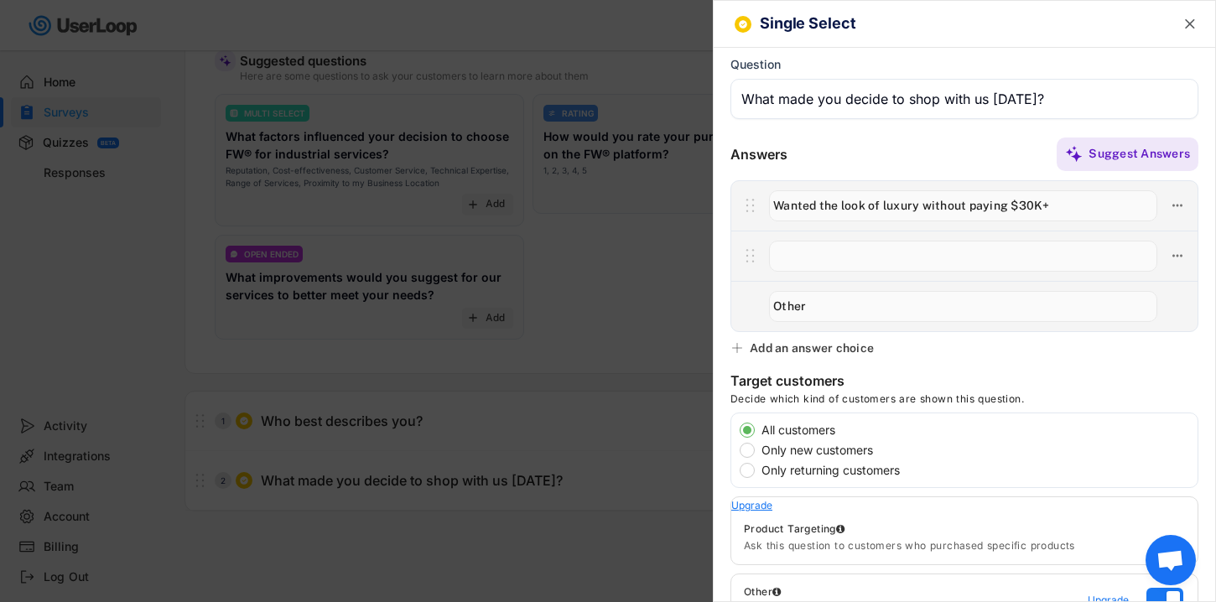
click at [794, 344] on div "Add an answer choice" at bounding box center [812, 348] width 124 height 15
type input "Other"
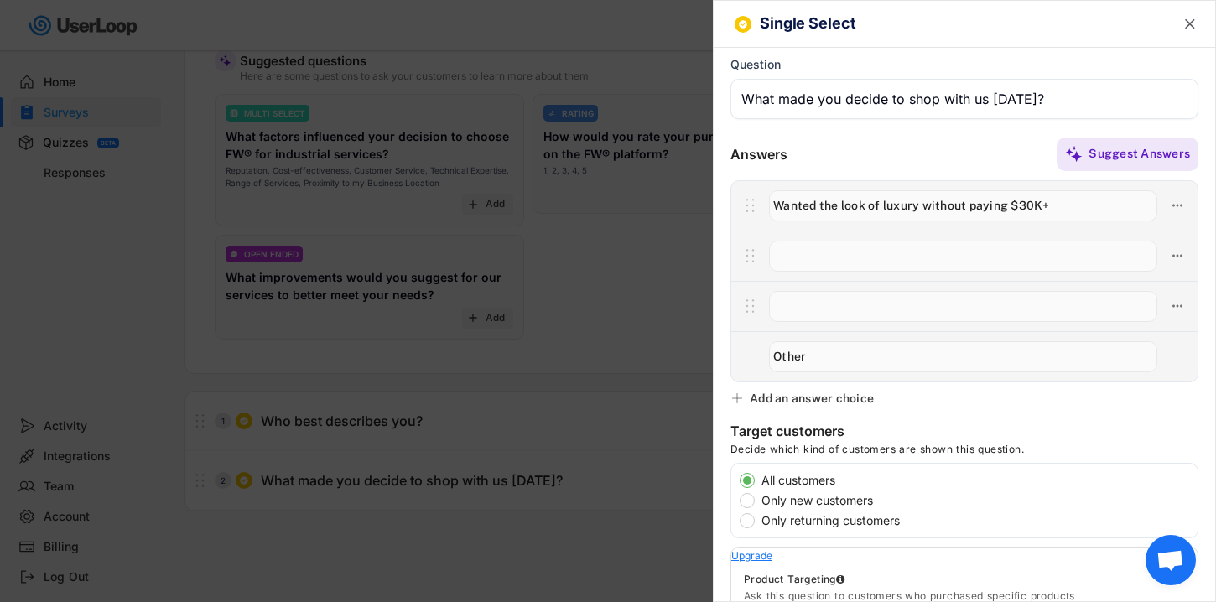
click at [792, 393] on div "Add an answer choice" at bounding box center [812, 398] width 124 height 15
type input "Other"
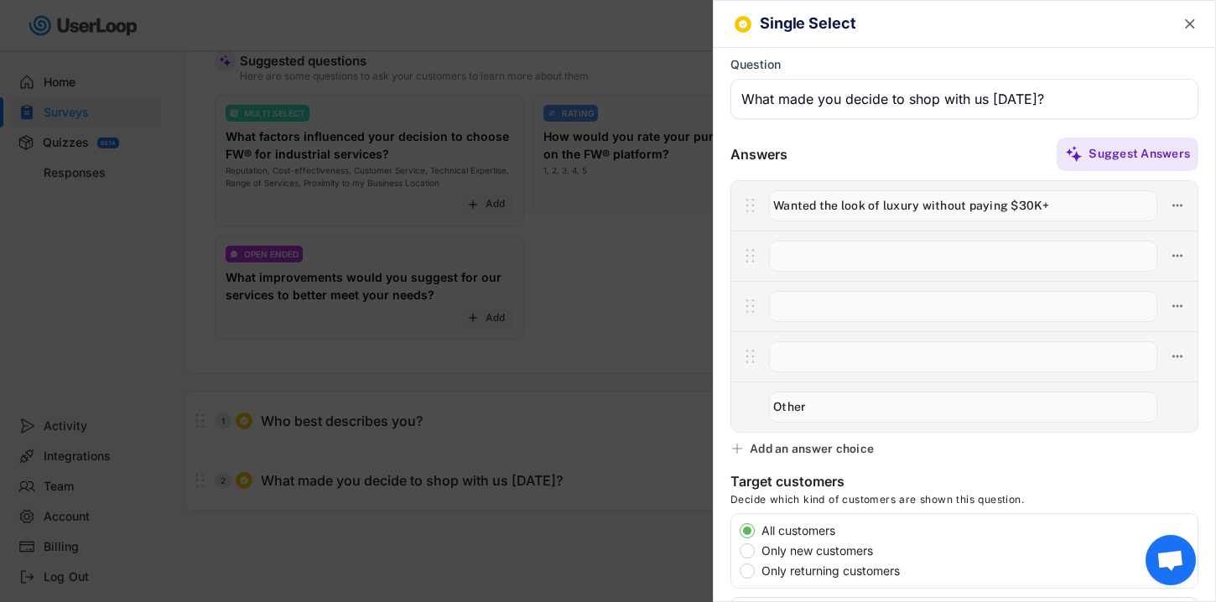
click at [815, 255] on input "input" at bounding box center [963, 256] width 388 height 31
paste input "Saw the shine and quality and had to get it"
type input "Saw the shine and quality and had to get it"
click at [928, 313] on input "input" at bounding box center [963, 306] width 388 height 31
paste input "Social media ads/posts caught my attention"
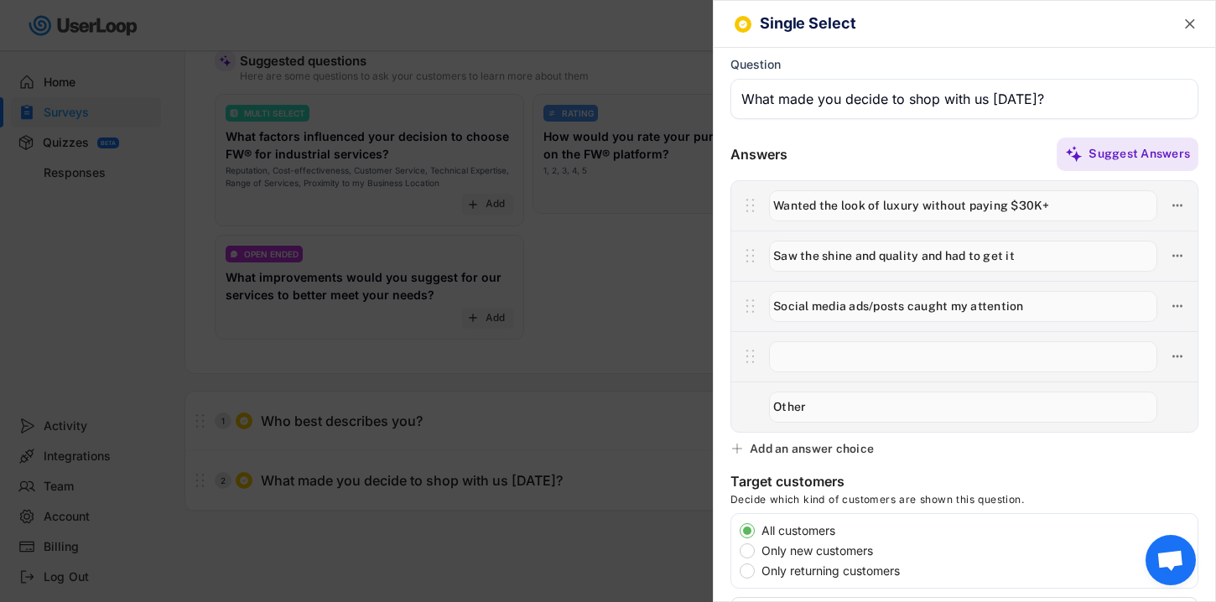
type input "Social media ads/posts caught my attention"
click at [794, 352] on input "input" at bounding box center [963, 356] width 388 height 31
click at [1174, 305] on use at bounding box center [1178, 306] width 10 height 3
click at [1080, 239] on div at bounding box center [963, 255] width 405 height 35
click at [992, 207] on input "input" at bounding box center [963, 205] width 388 height 31
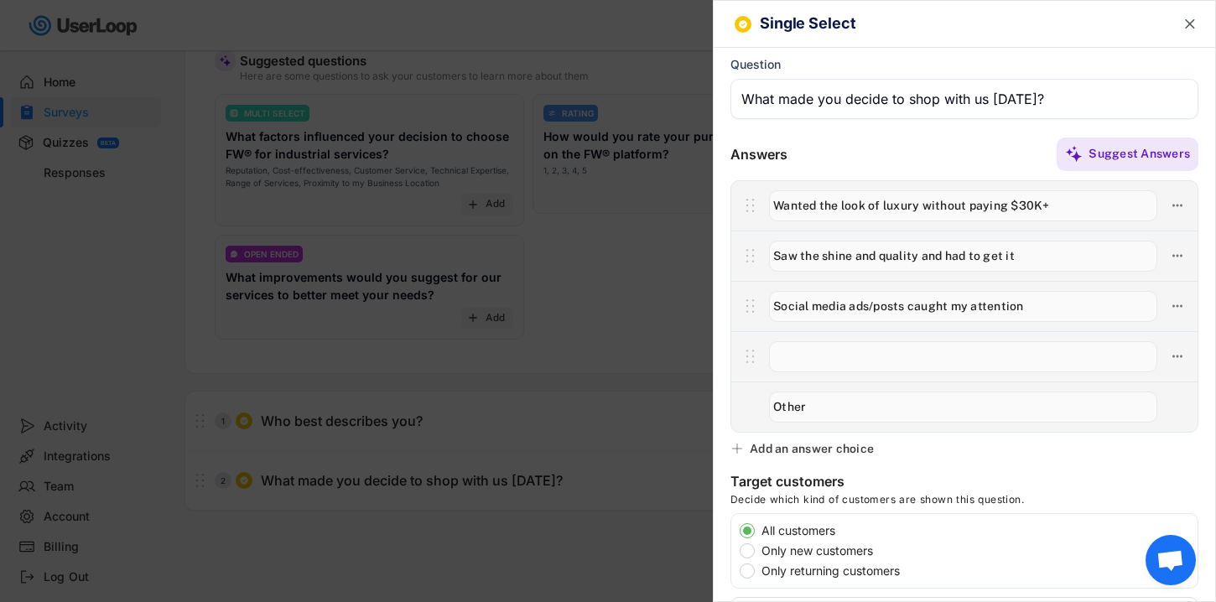
click at [992, 207] on input "input" at bounding box center [963, 205] width 388 height 31
paste input "I wanted the luxury look of a $30K+ bustdown without paying the crazy price"
type input "I wanted the luxury look of a $30K+ bustdown without paying the crazy price"
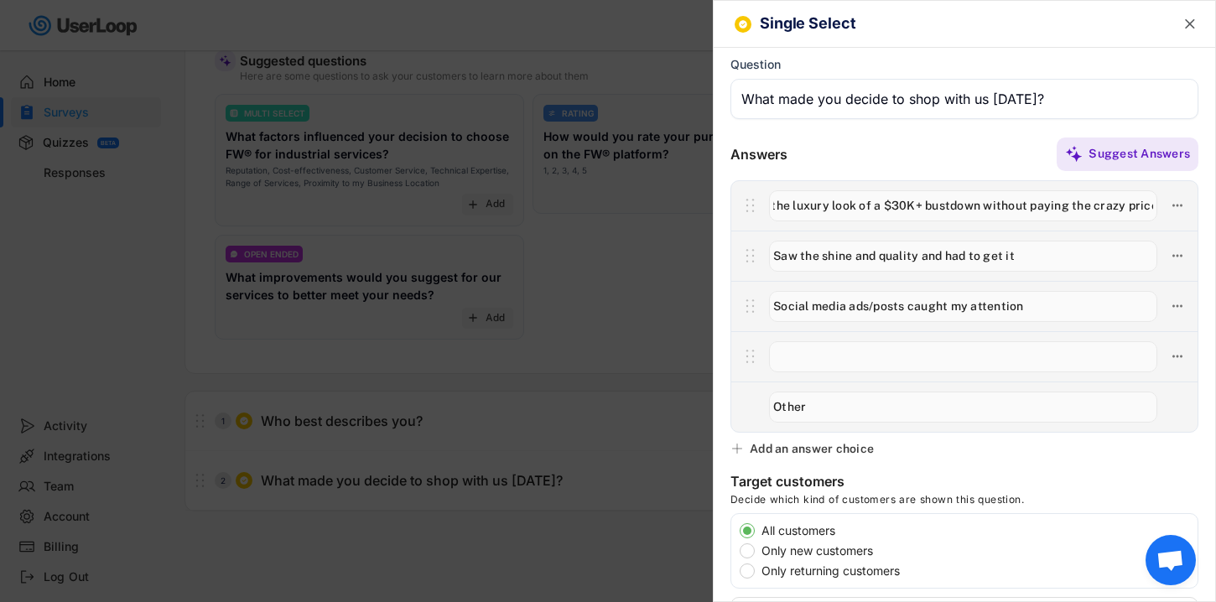
scroll to position [0, 0]
click at [987, 247] on input "input" at bounding box center [963, 256] width 388 height 31
click at [882, 251] on input "input" at bounding box center [963, 256] width 388 height 31
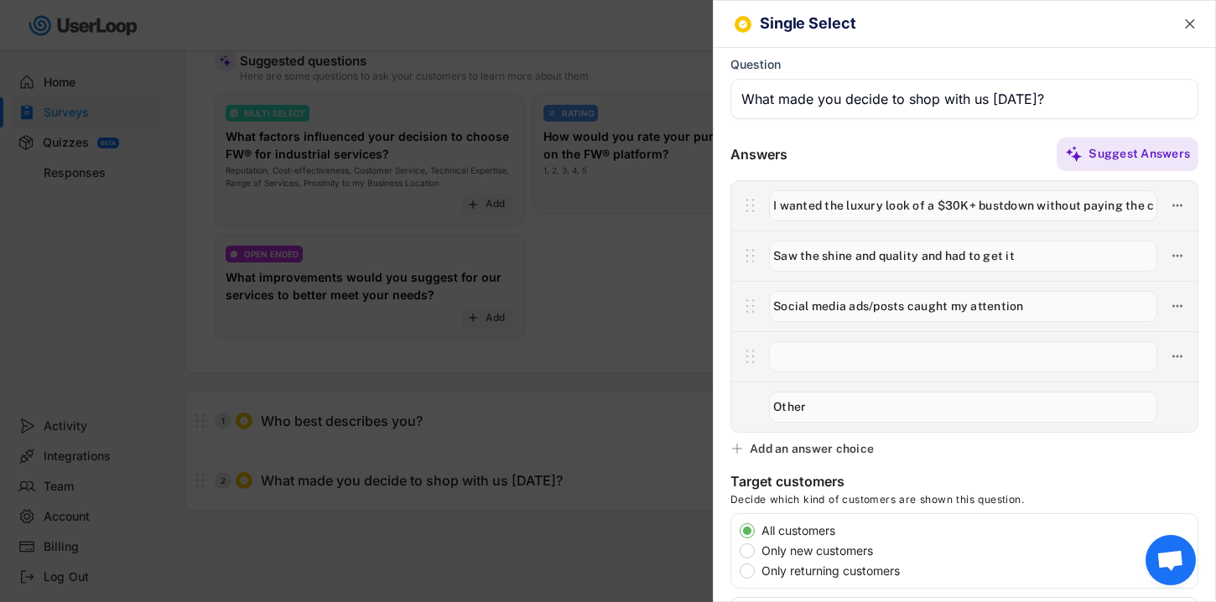
paste input "The bundle deal/price point was too good to pass up"
type input "The bundle deal/price point was too good to pass up"
click at [888, 295] on input "input" at bounding box center [963, 306] width 388 height 31
click at [927, 316] on input "input" at bounding box center [963, 306] width 388 height 31
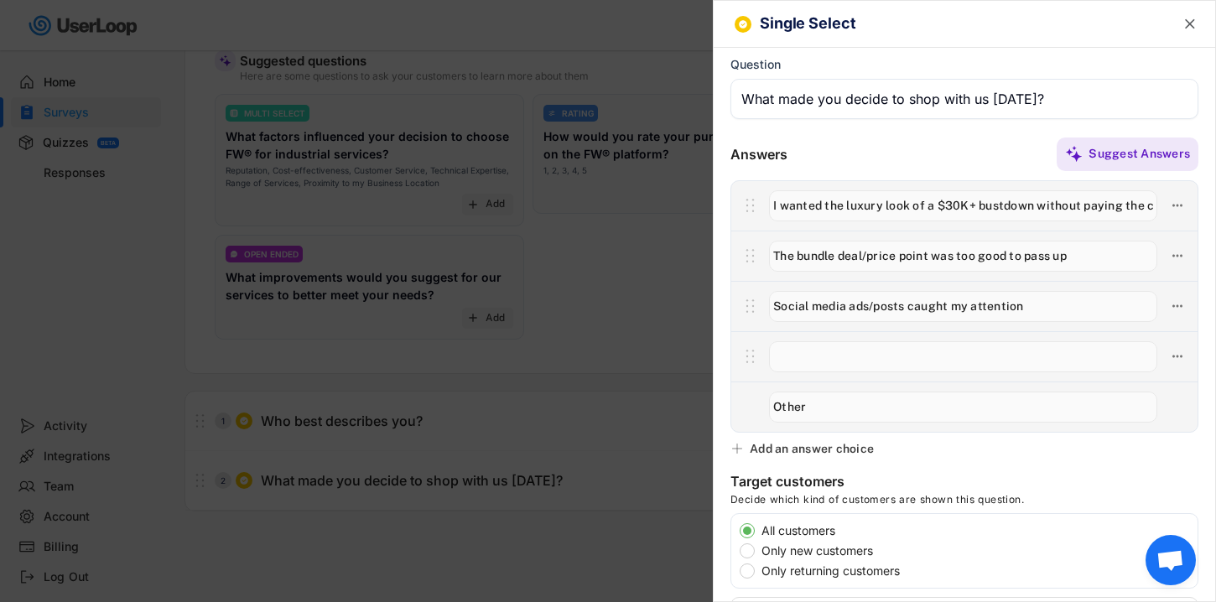
click at [927, 316] on input "input" at bounding box center [963, 306] width 388 height 31
paste input "The jewelry makes me feel more confident / respected / noticed"
type input "The jewelry makes me feel more confident / respected / noticed"
click at [916, 358] on input "input" at bounding box center [963, 356] width 388 height 31
paste input "wanted something authentic & durable (not cheap fake pieces)"
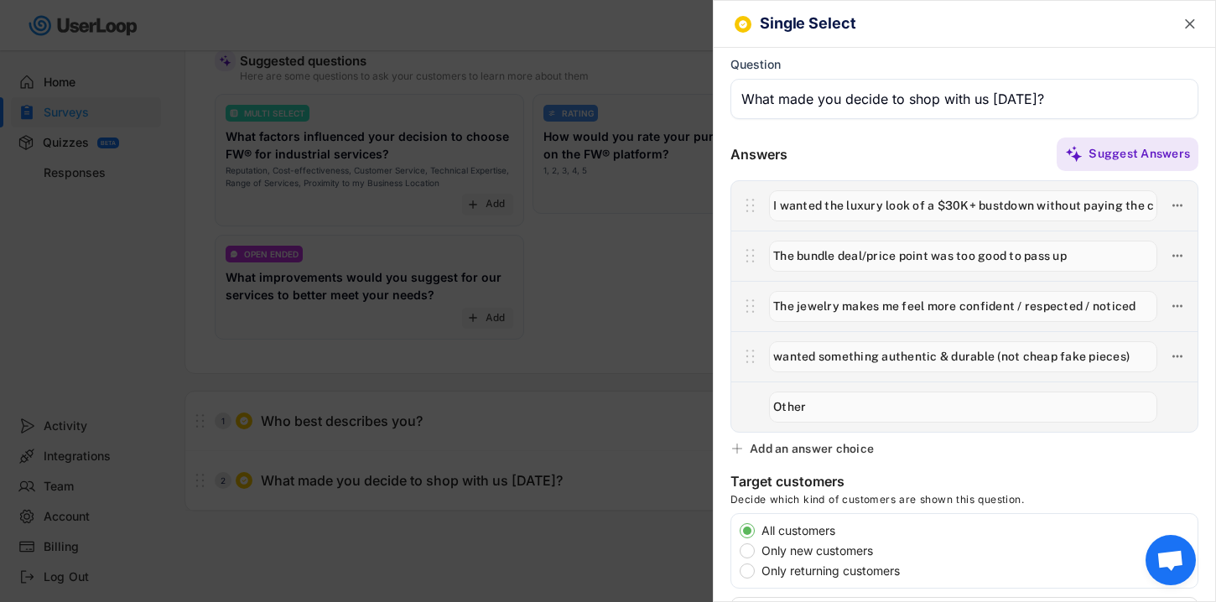
type input "wanted something authentic & durable (not cheap fake pieces)"
click at [829, 409] on input "input" at bounding box center [963, 407] width 388 height 31
click at [1025, 451] on div "Single Select  Question Answers Suggest Answers Add an answer choice Target cu…" at bounding box center [964, 301] width 503 height 602
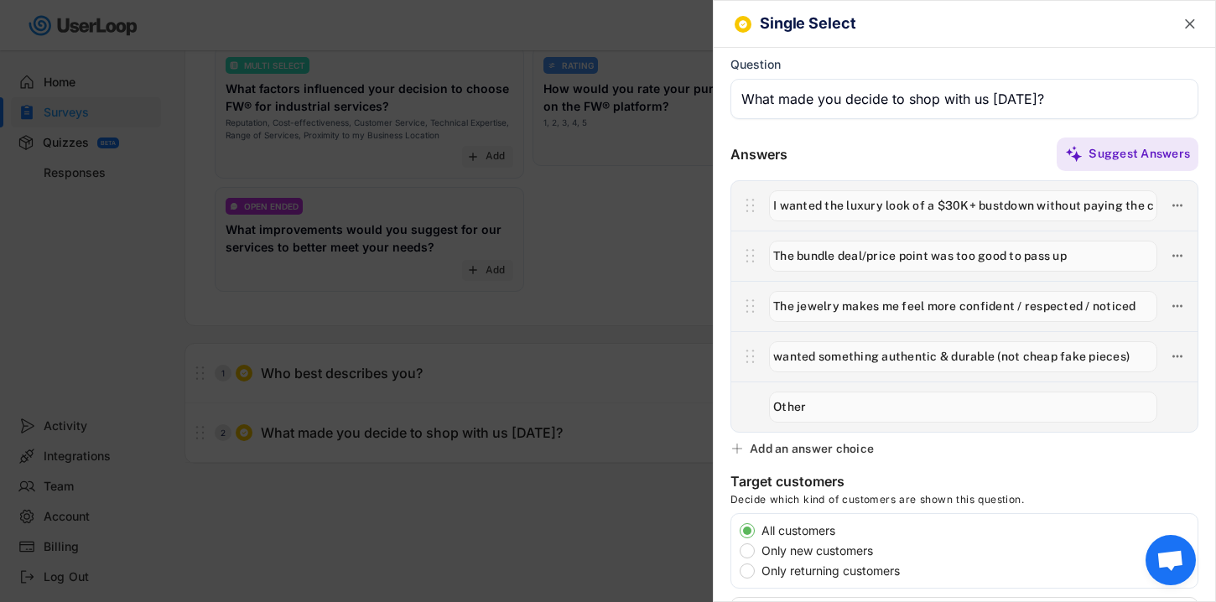
click at [1183, 27] on icon "" at bounding box center [1190, 24] width 17 height 17
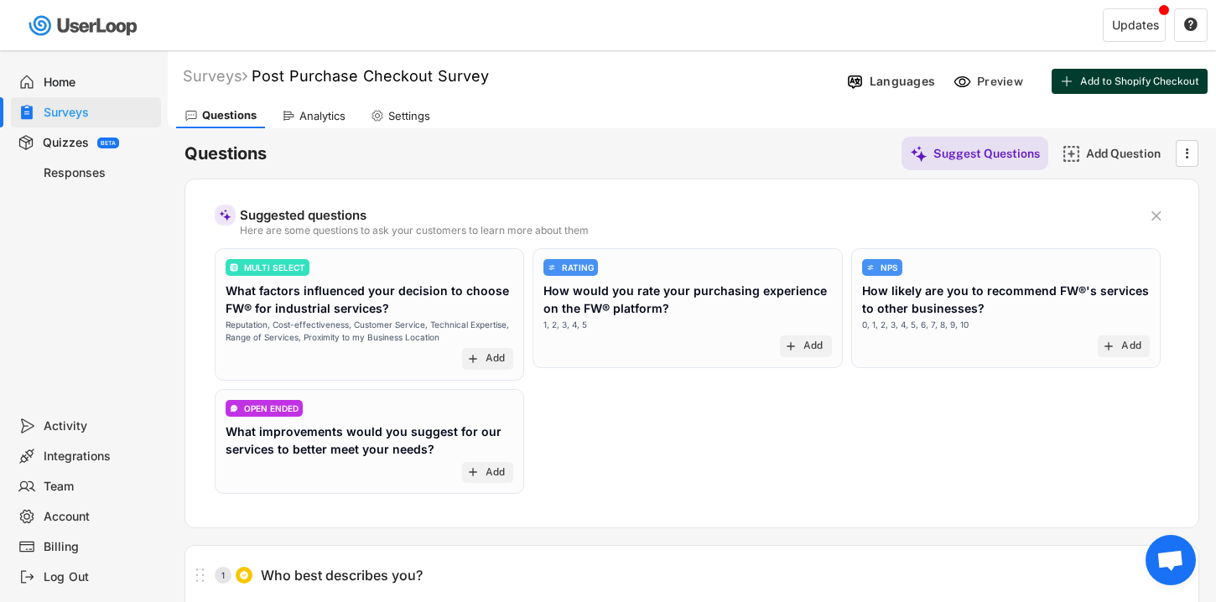
click at [1160, 79] on span "Add to Shopify Checkout" at bounding box center [1139, 81] width 119 height 10
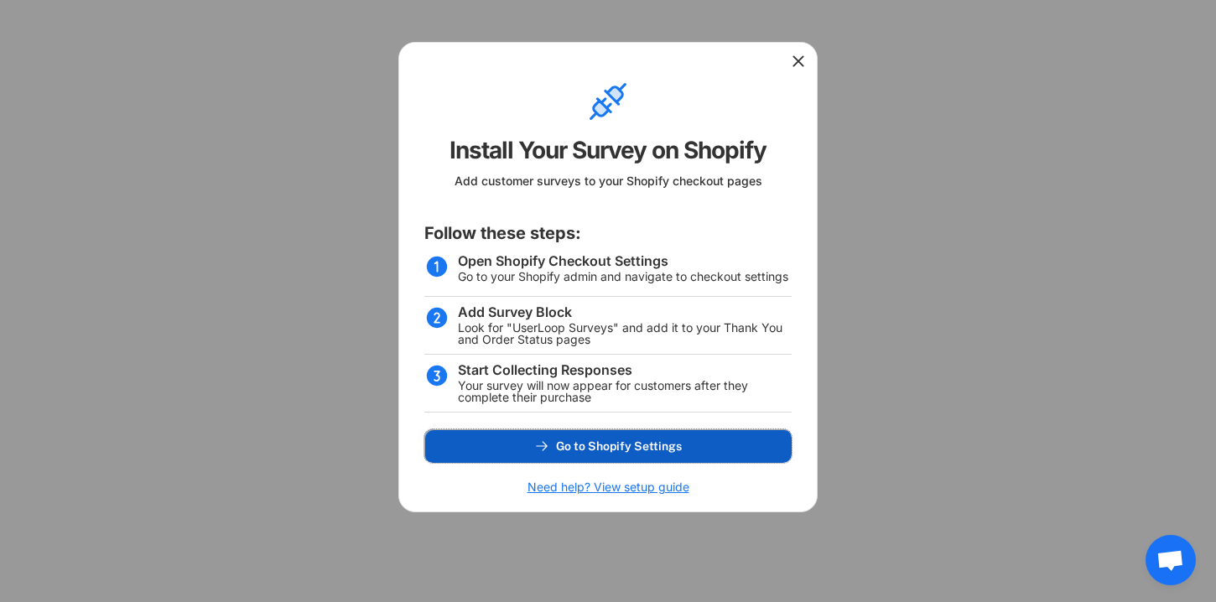
click at [727, 445] on button "Go to Shopify Settings" at bounding box center [607, 447] width 367 height 34
